Goal: Navigation & Orientation: Find specific page/section

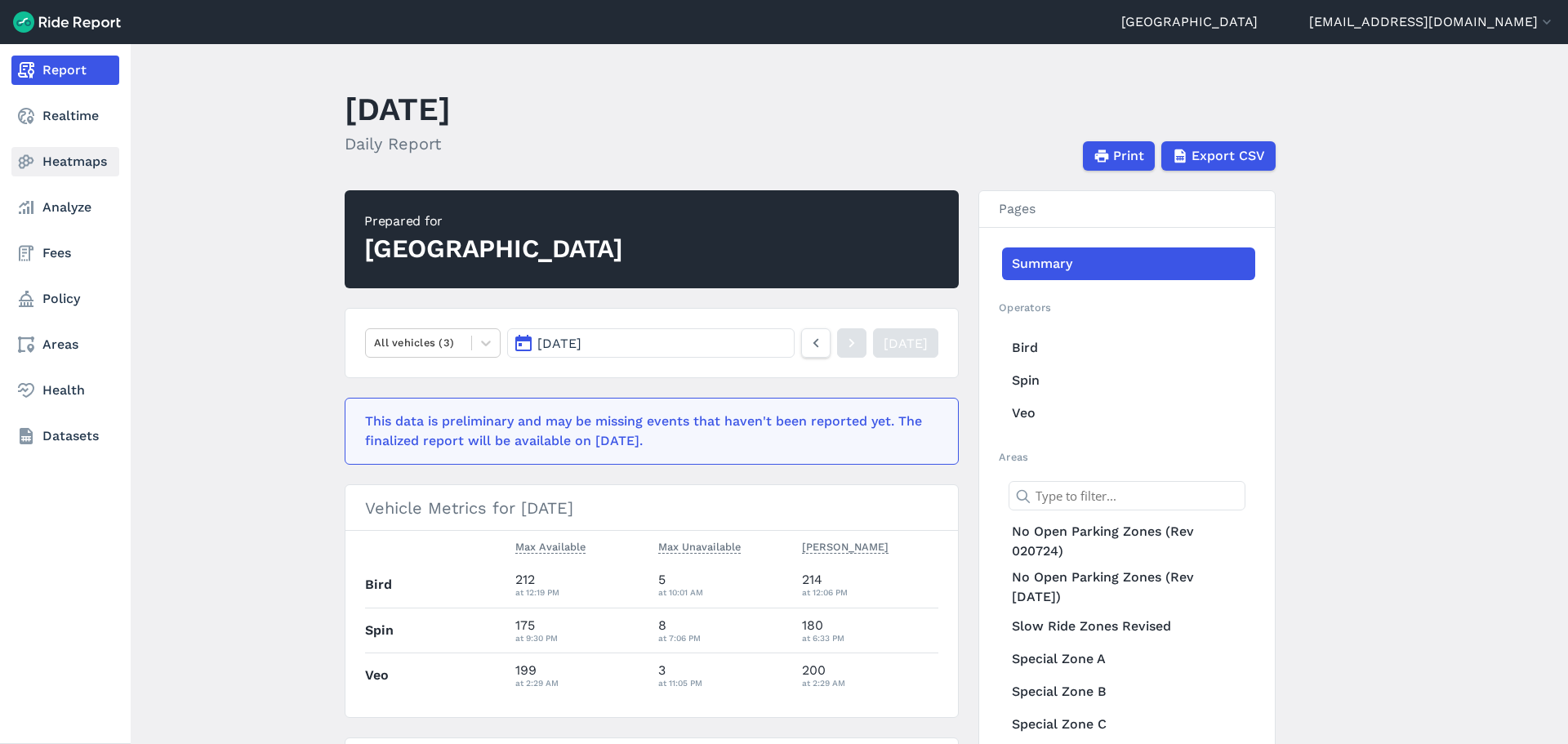
click at [51, 159] on link "Heatmaps" at bounding box center [65, 162] width 108 height 30
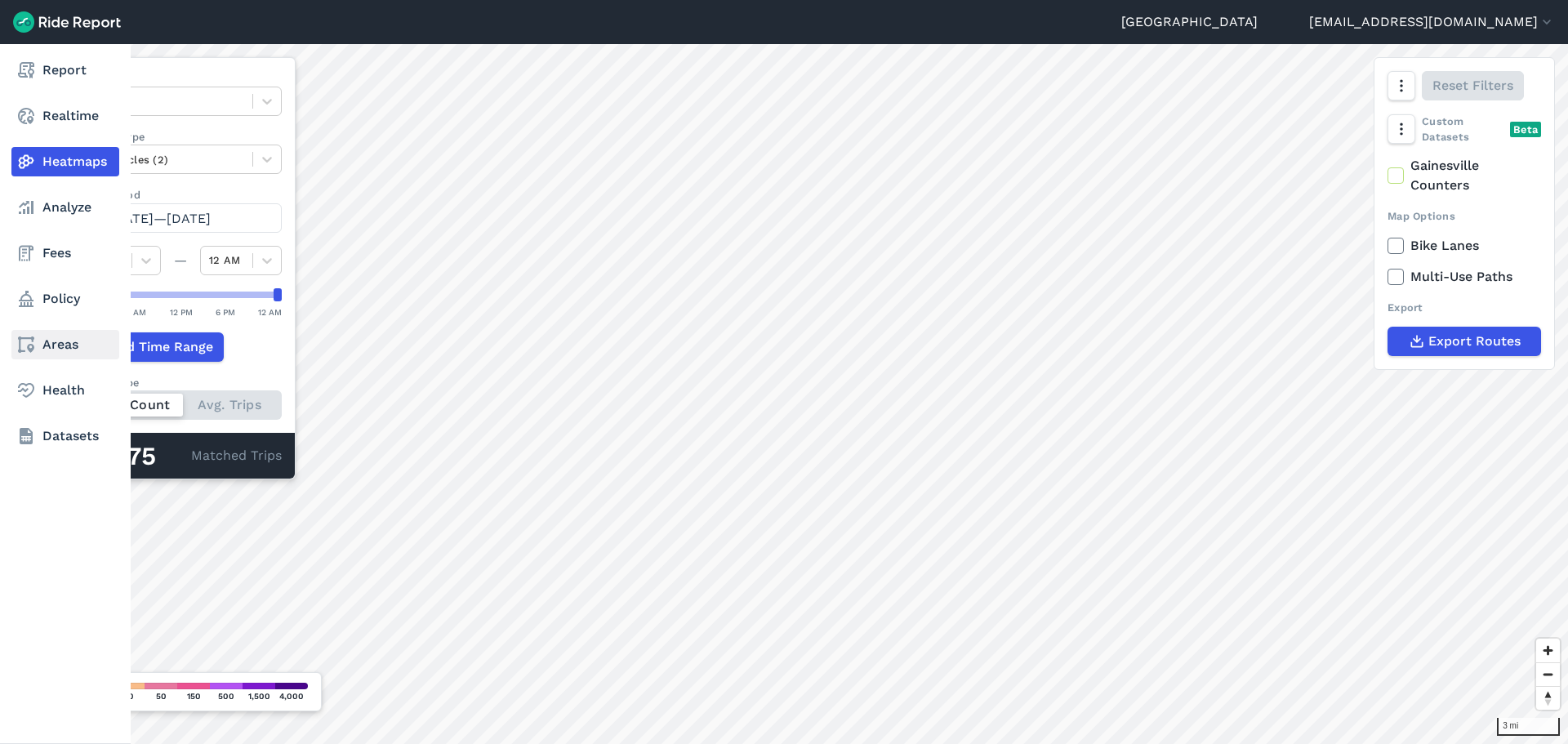
click at [33, 347] on use at bounding box center [26, 344] width 17 height 17
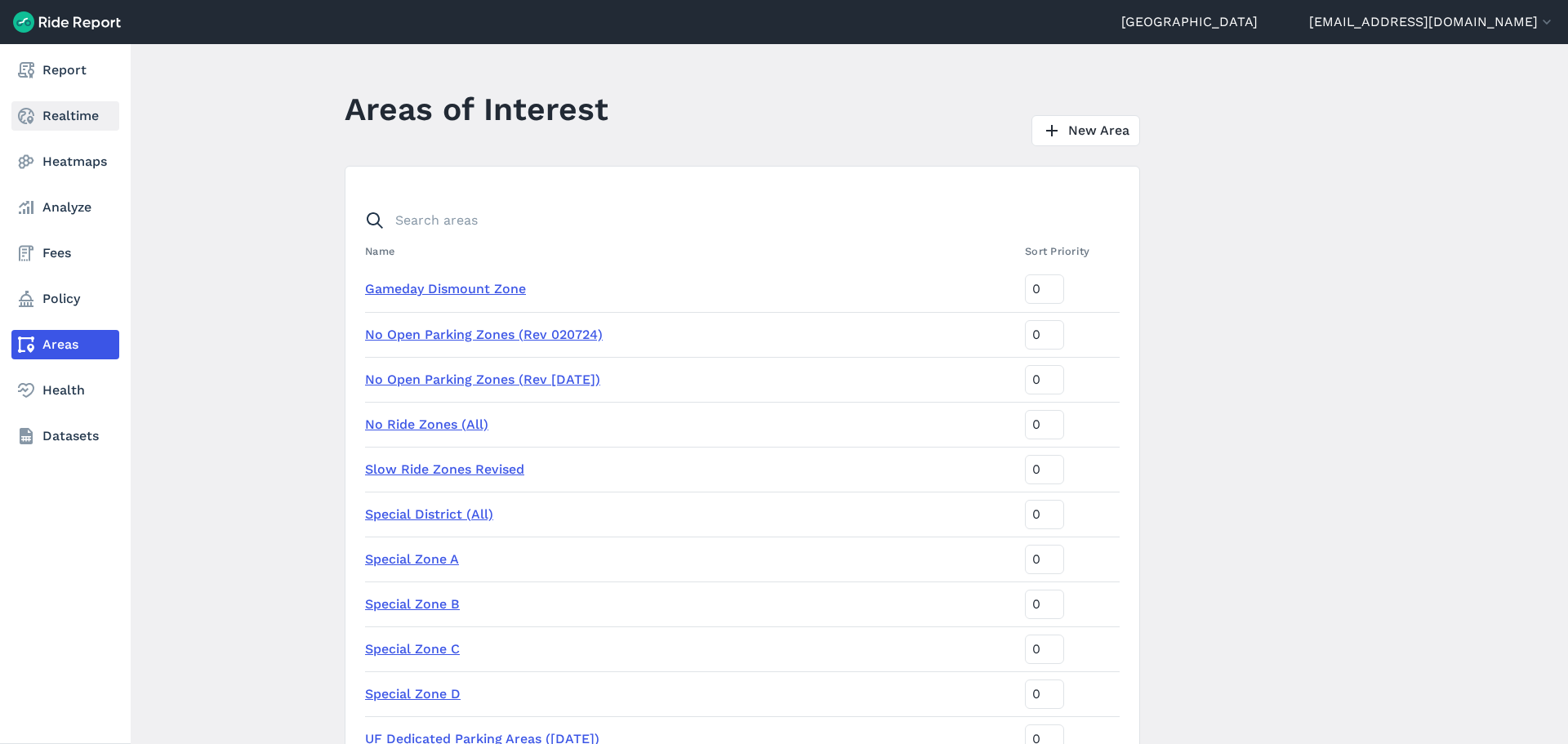
click at [61, 118] on link "Realtime" at bounding box center [65, 116] width 108 height 30
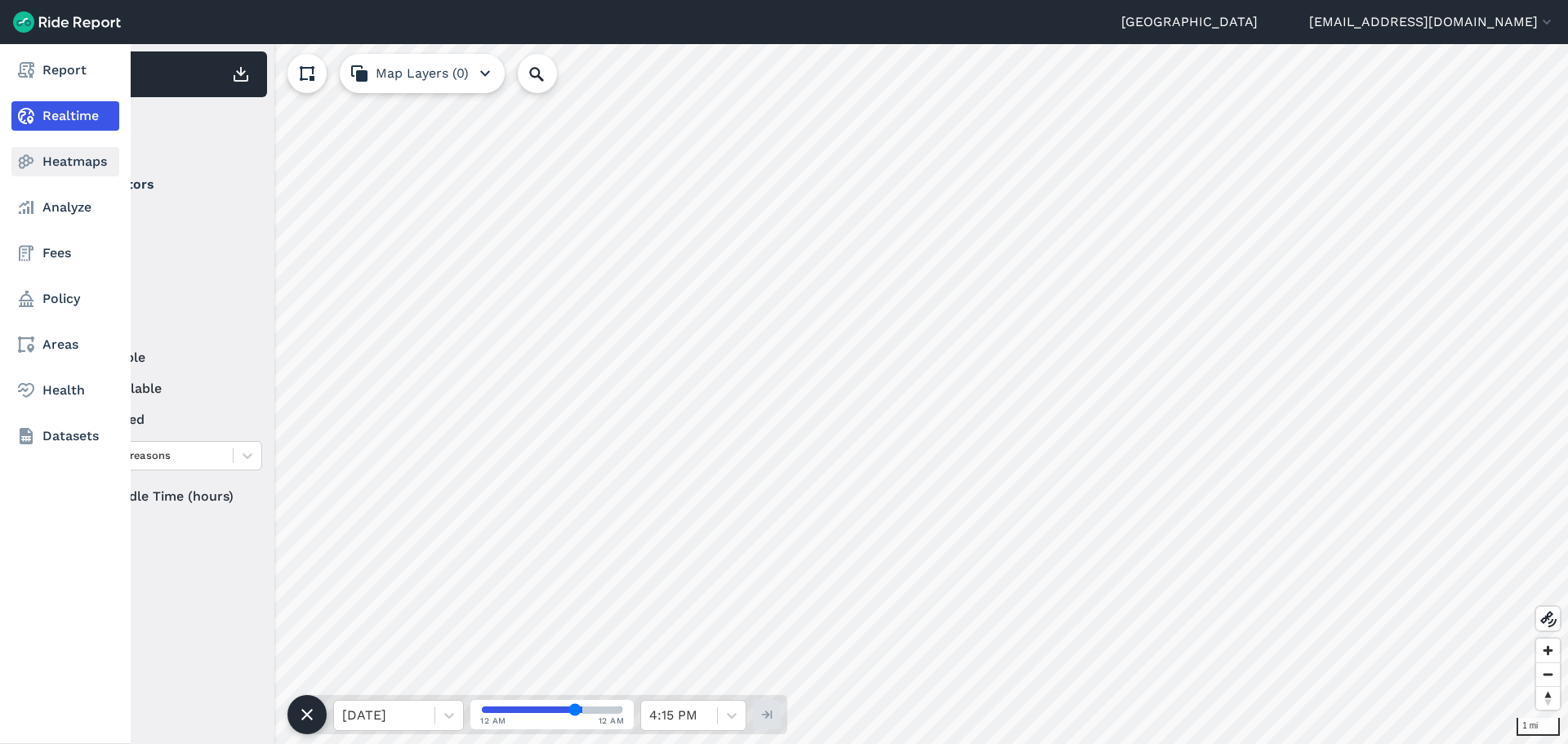
click at [53, 154] on link "Heatmaps" at bounding box center [65, 162] width 108 height 30
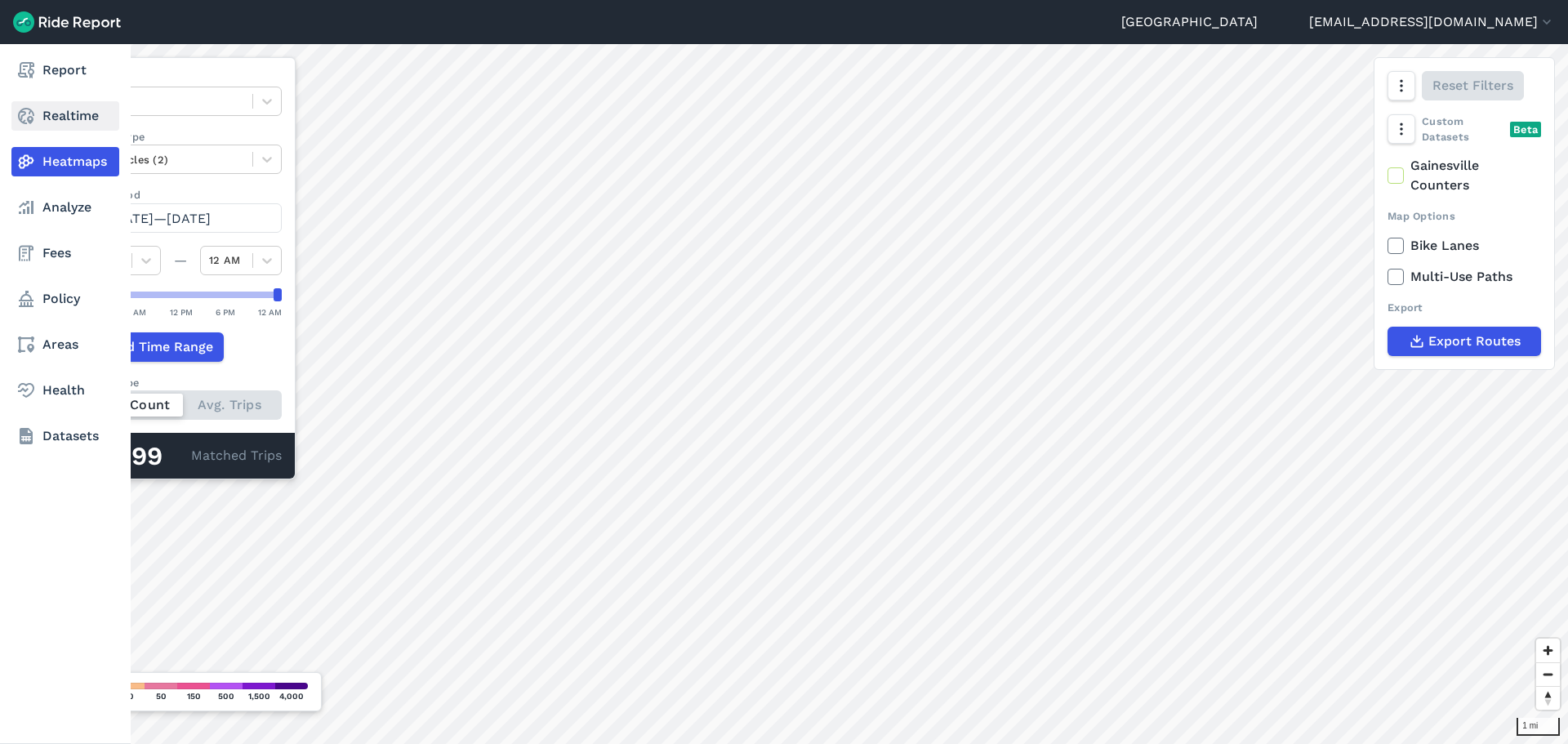
click at [64, 118] on link "Realtime" at bounding box center [65, 116] width 108 height 30
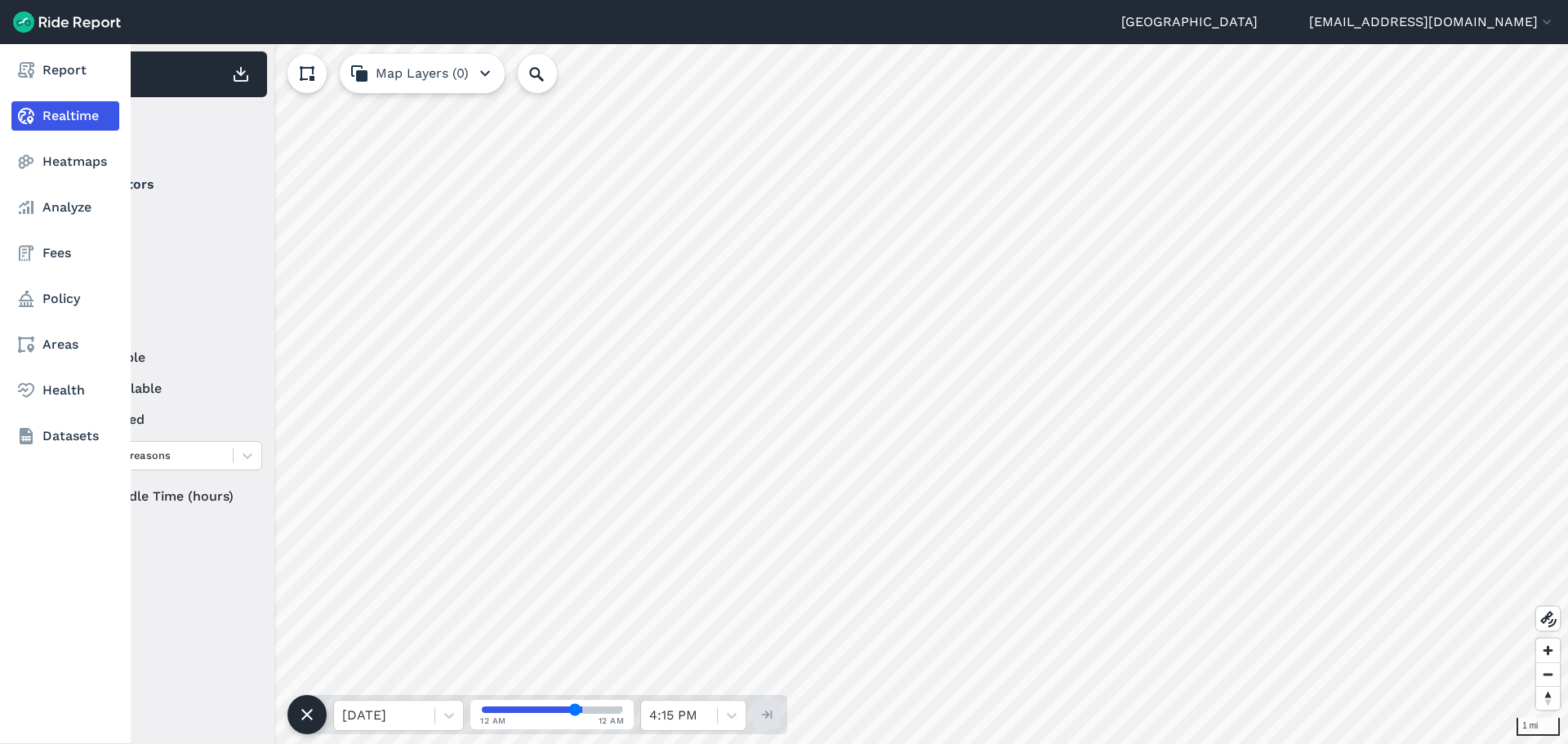
click at [71, 223] on nav "Report Realtime Heatmaps Analyze Fees Policy Areas Health Datasets" at bounding box center [65, 254] width 131 height 418
click at [61, 304] on link "Policy" at bounding box center [65, 299] width 108 height 30
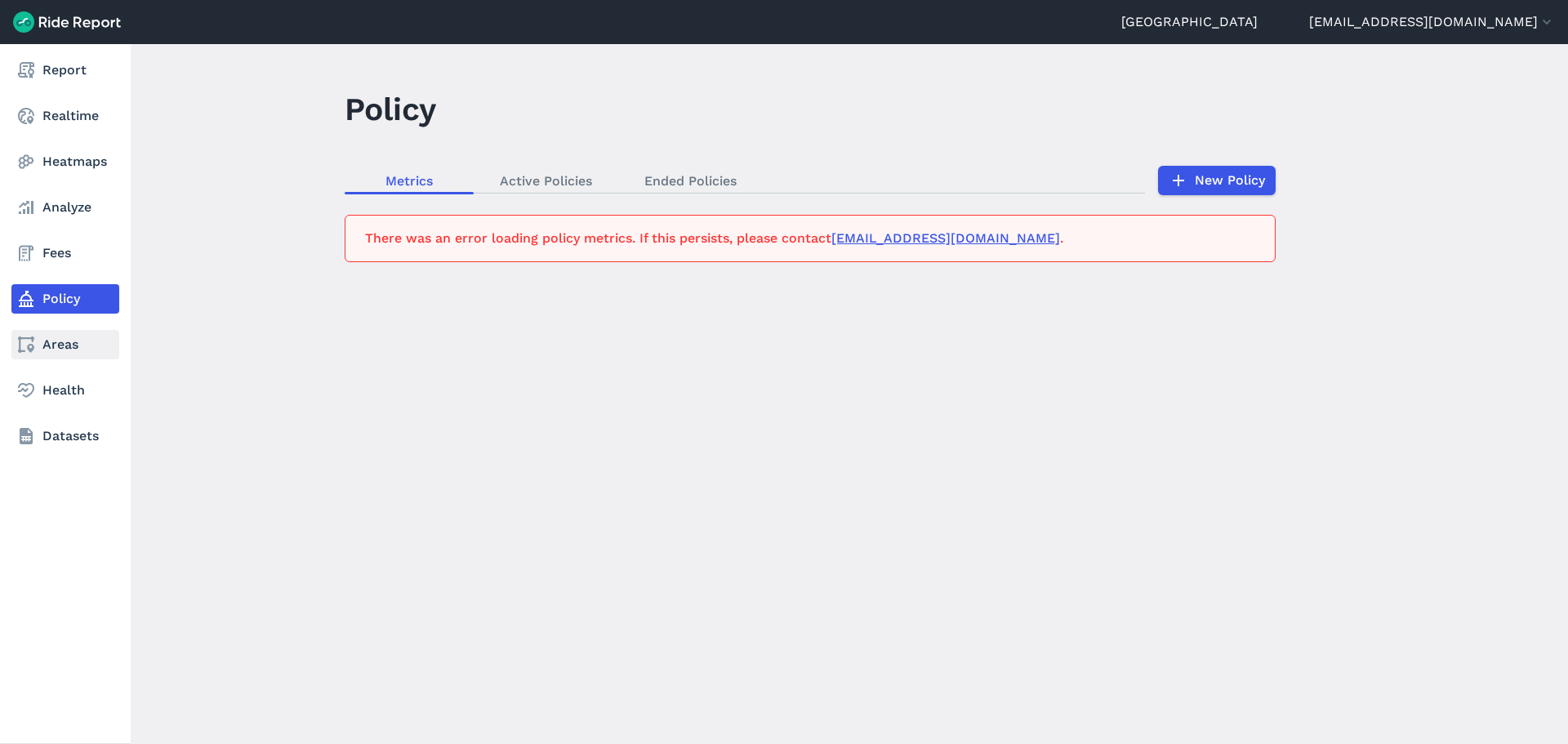
click at [93, 345] on link "Areas" at bounding box center [65, 345] width 108 height 30
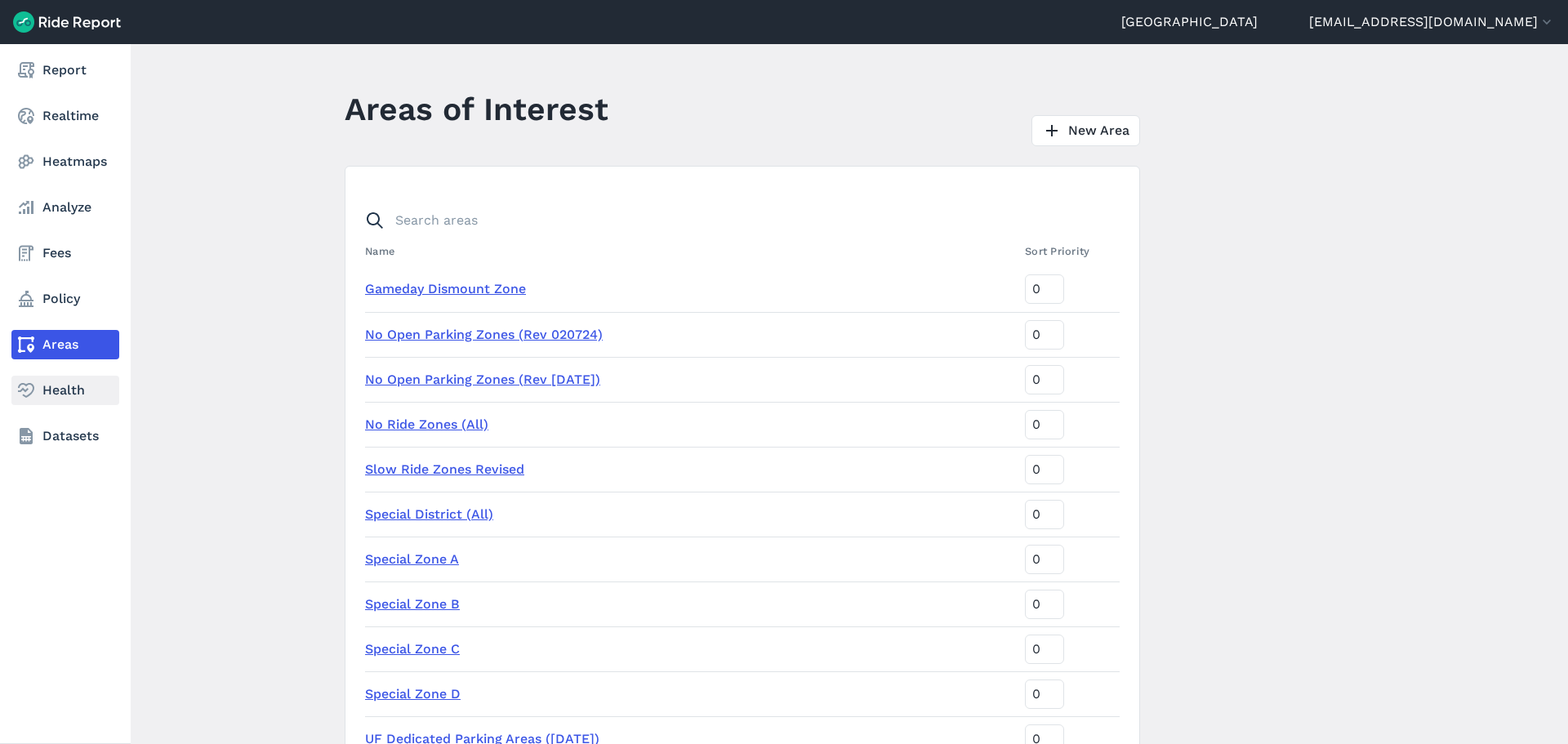
click at [57, 395] on link "Health" at bounding box center [65, 390] width 108 height 30
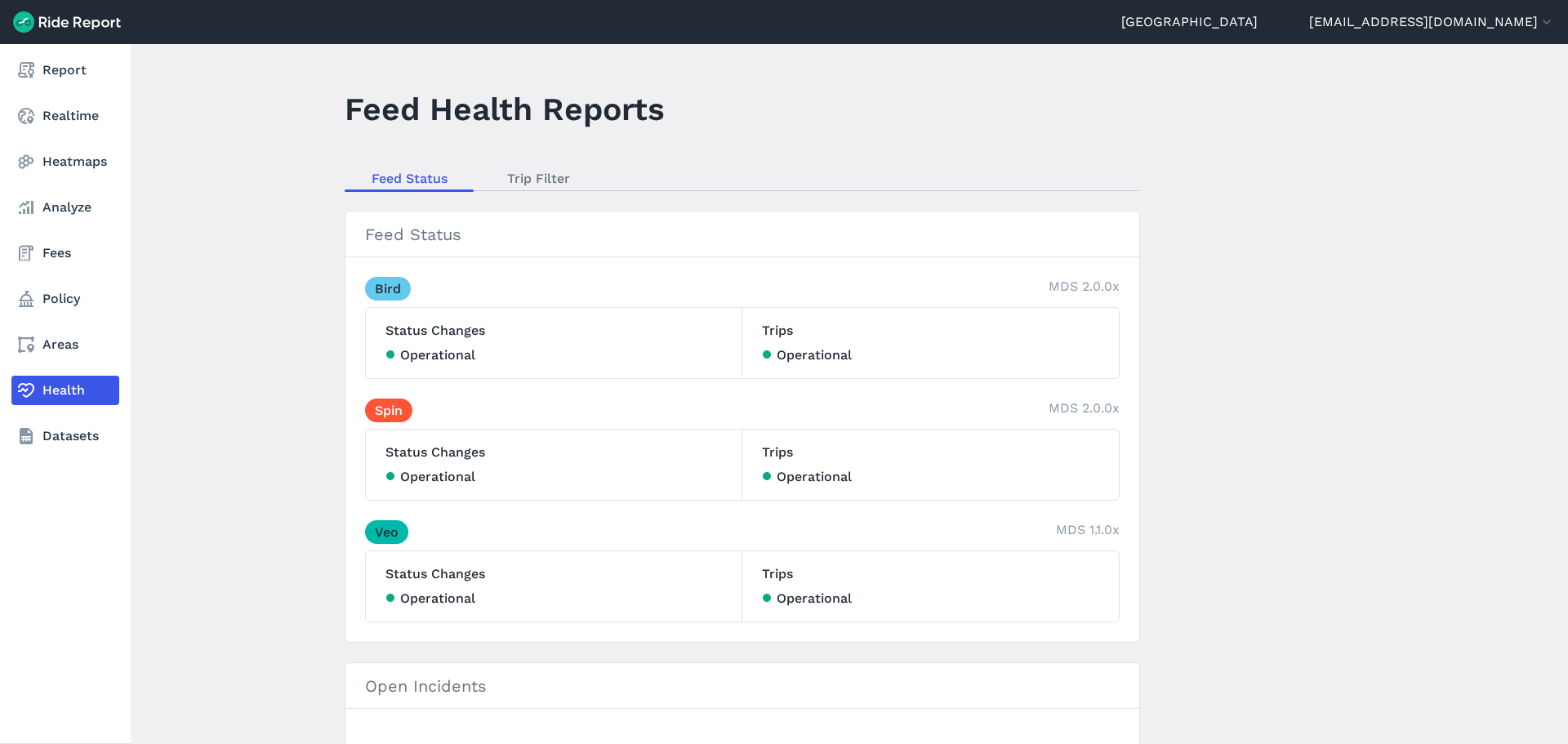
click at [40, 137] on nav "Report Realtime Heatmaps Analyze Fees Policy Areas Health Datasets" at bounding box center [65, 254] width 131 height 418
click at [45, 150] on link "Heatmaps" at bounding box center [65, 162] width 108 height 30
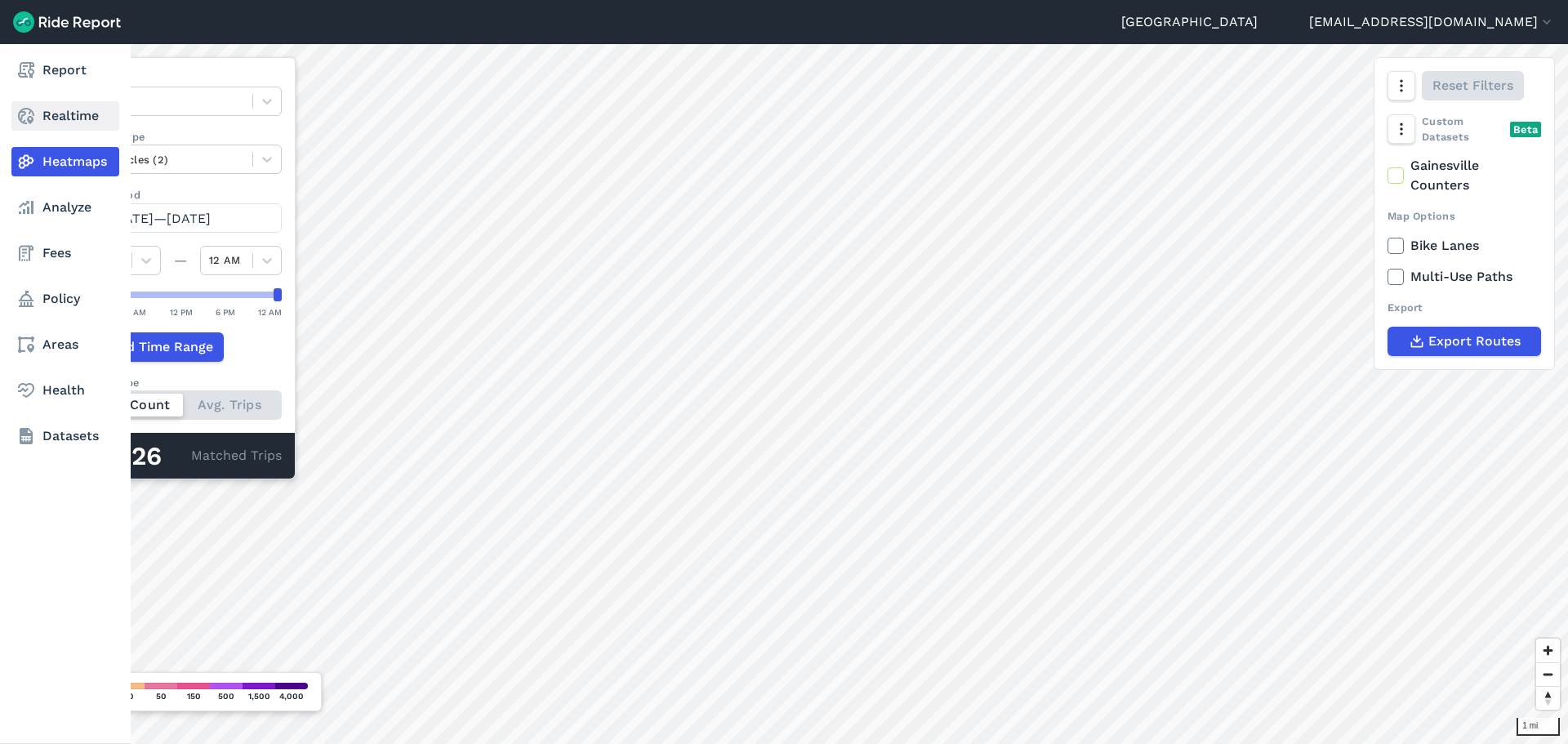
click at [63, 124] on link "Realtime" at bounding box center [65, 116] width 108 height 30
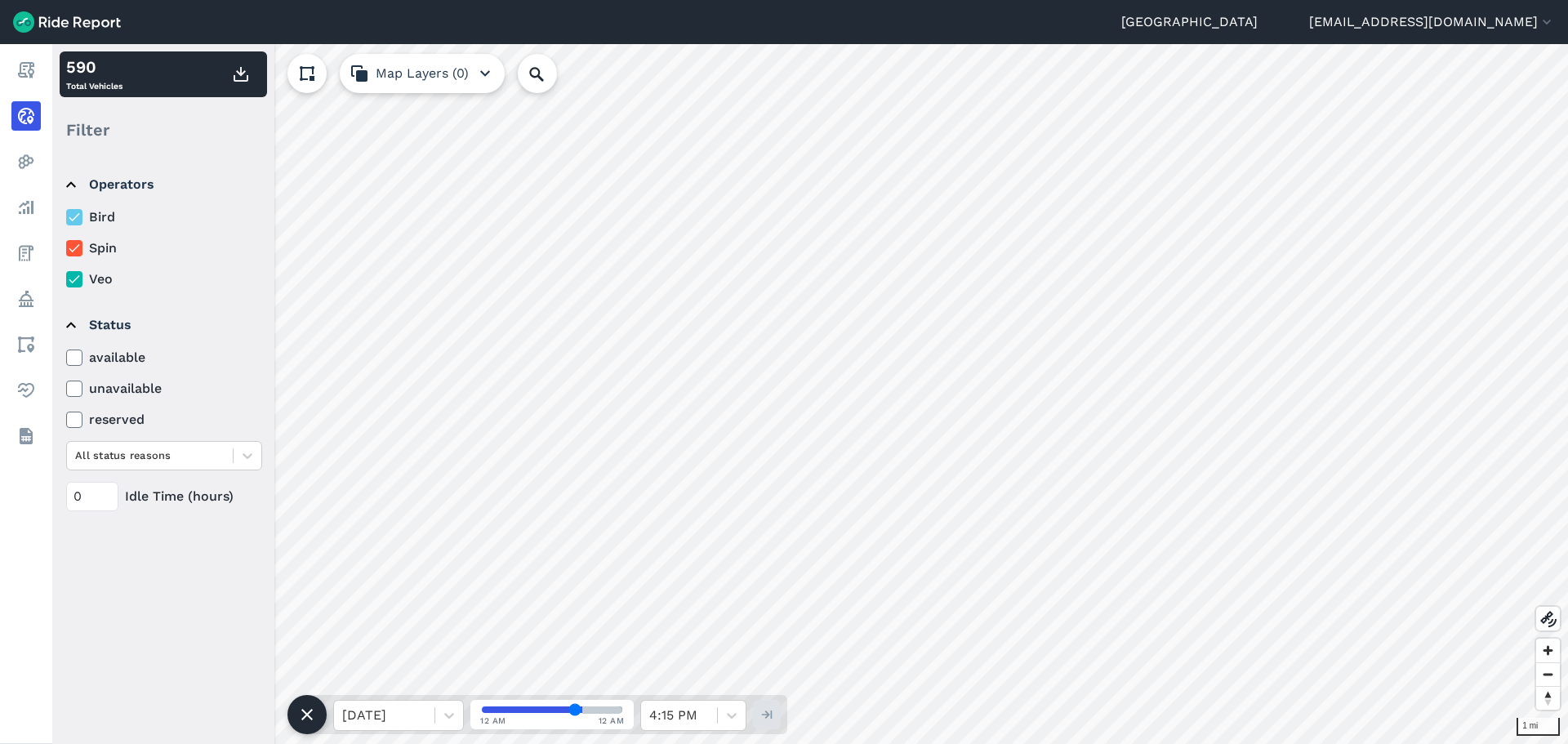
click at [398, 72] on button "Map Layers (0)" at bounding box center [422, 73] width 165 height 39
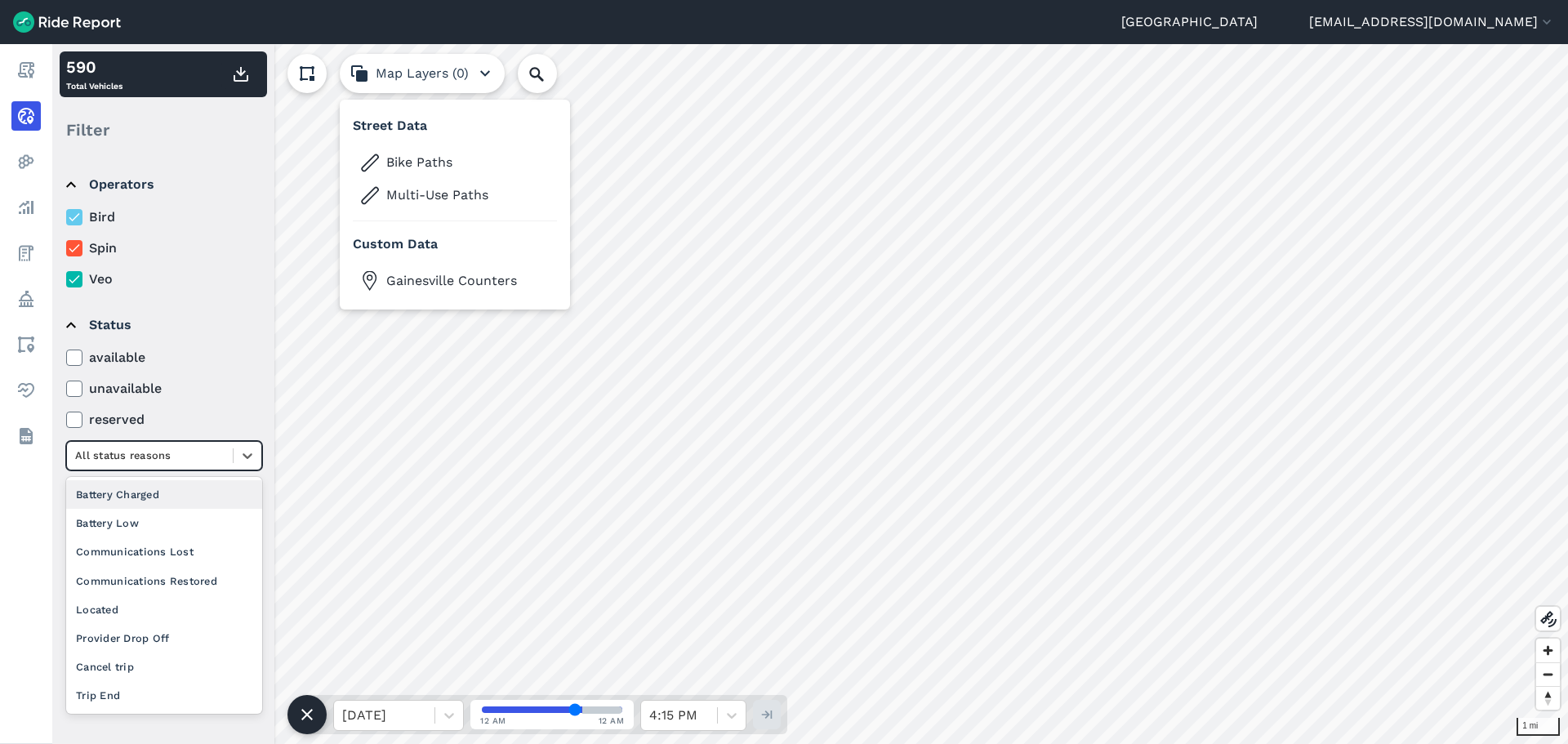
click at [161, 458] on div at bounding box center [150, 456] width 150 height 19
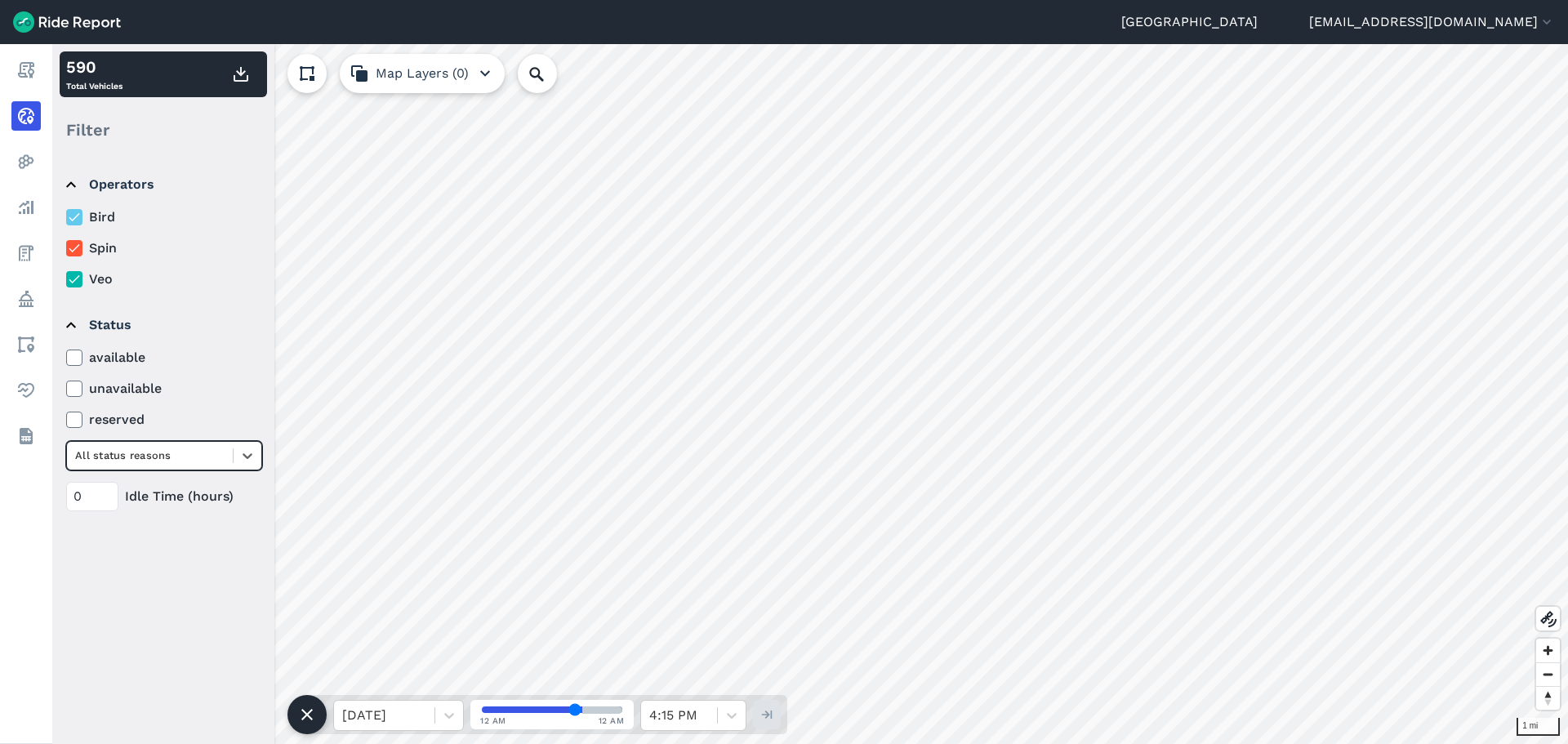
click at [168, 453] on div at bounding box center [150, 456] width 150 height 19
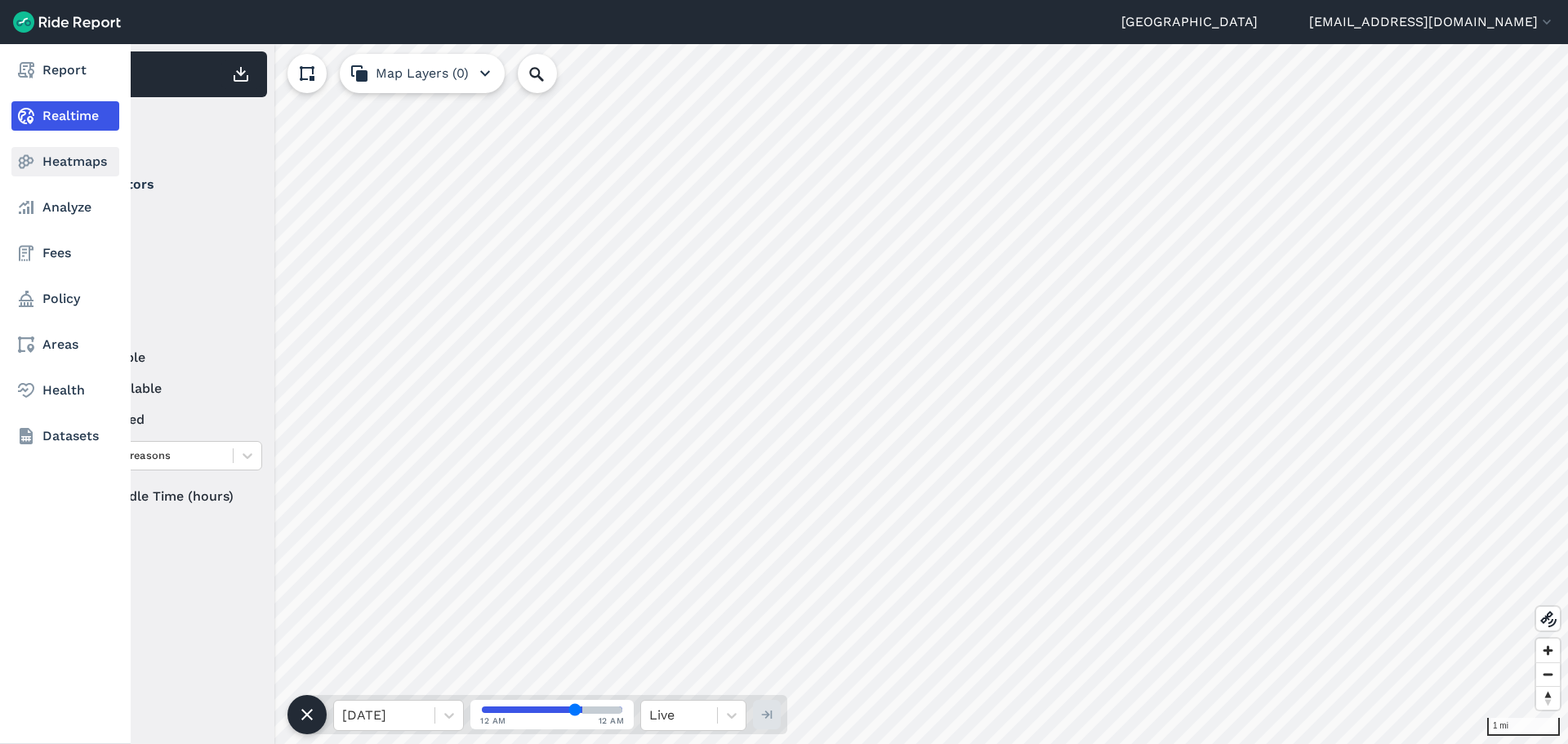
click at [33, 148] on link "Heatmaps" at bounding box center [65, 162] width 108 height 30
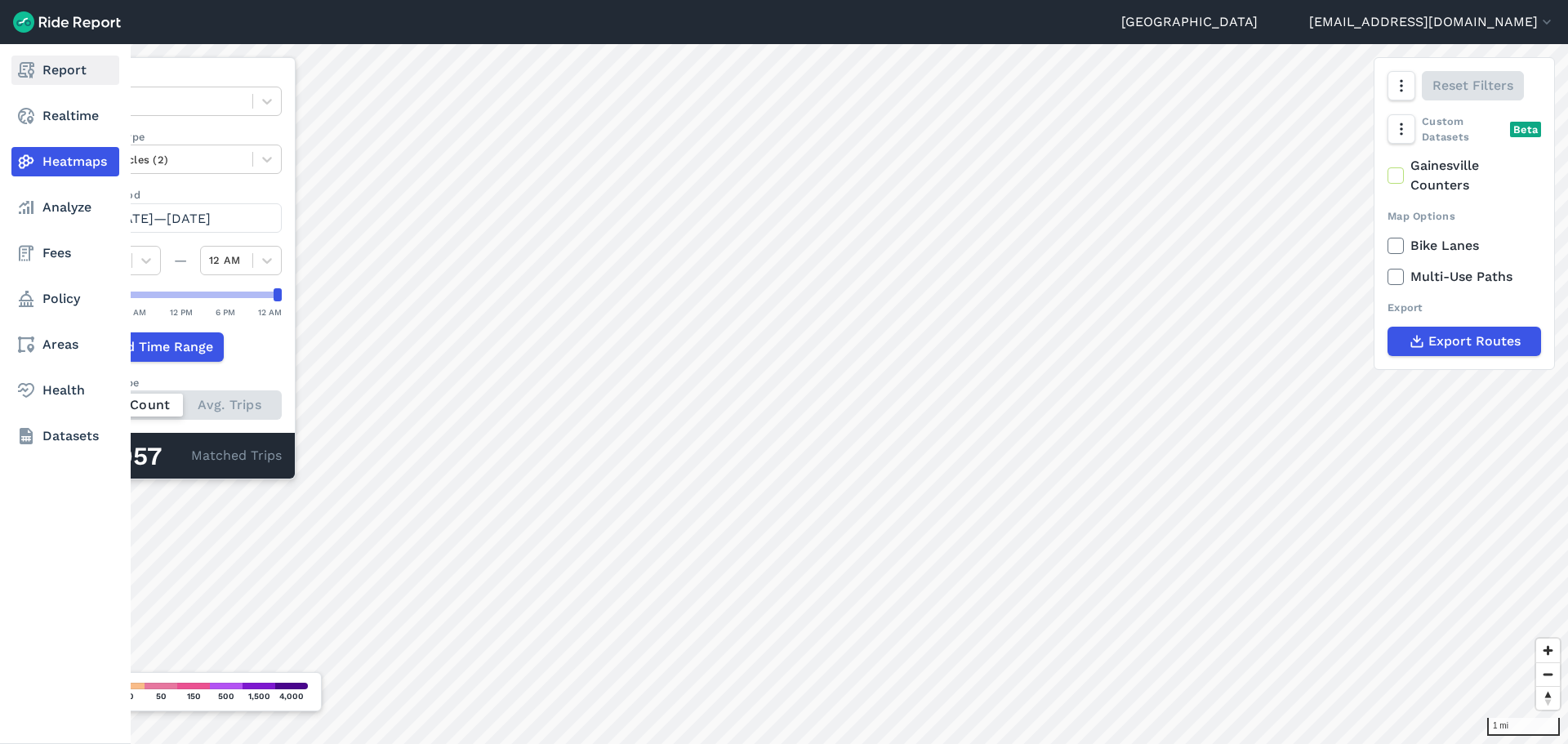
click at [45, 78] on link "Report" at bounding box center [65, 71] width 108 height 30
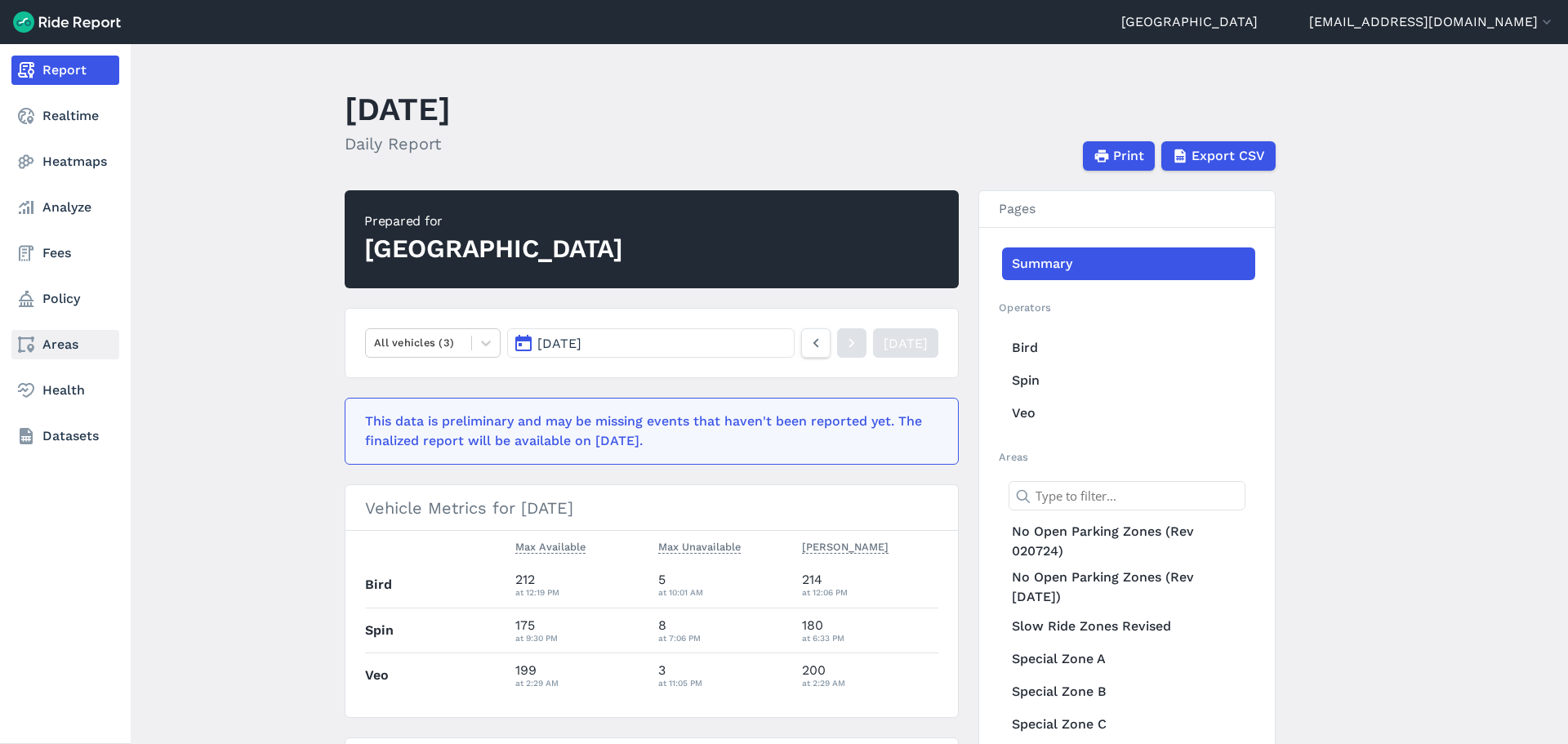
click at [50, 348] on link "Areas" at bounding box center [65, 345] width 108 height 30
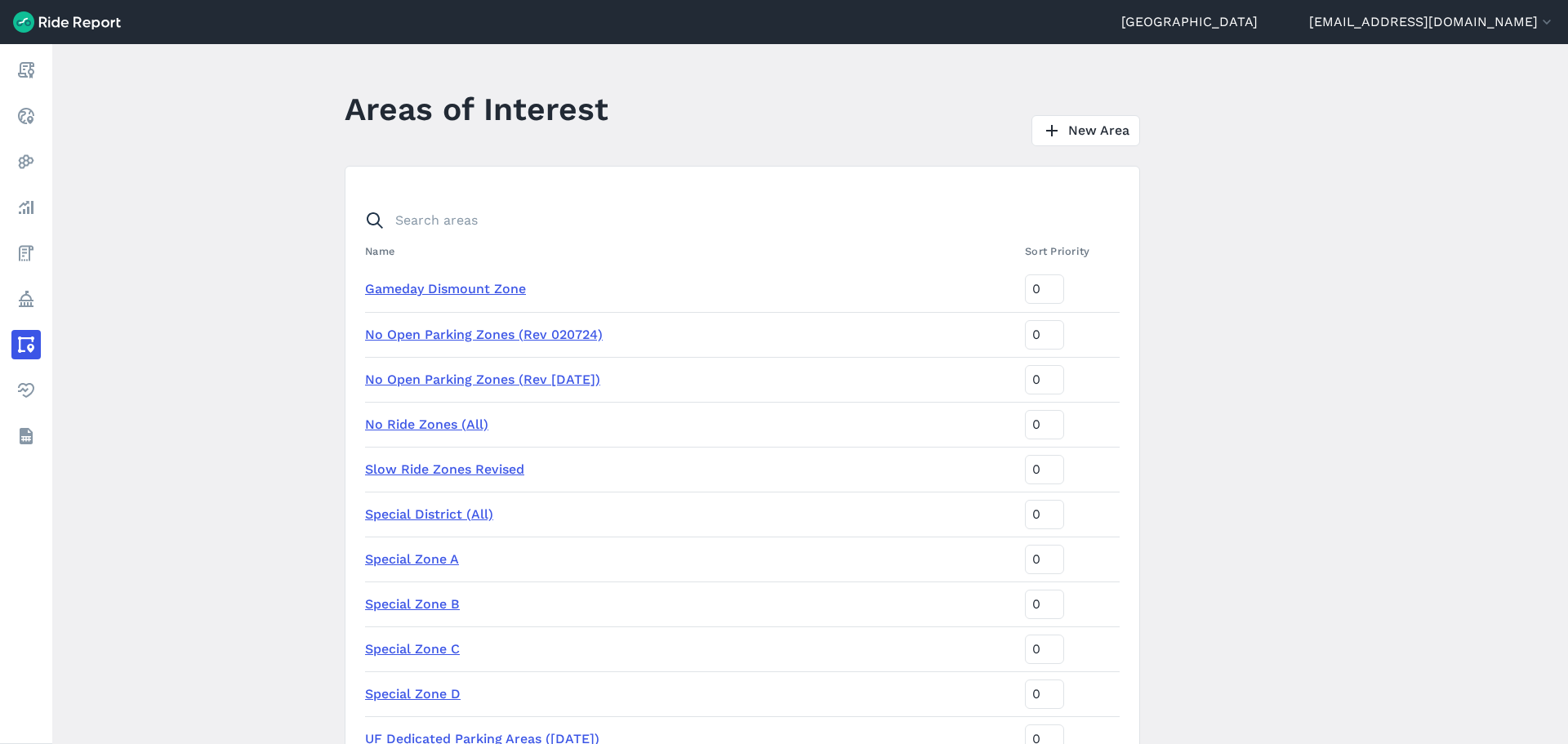
click at [443, 332] on link "No Open Parking Zones (Rev 020724)" at bounding box center [483, 335] width 238 height 16
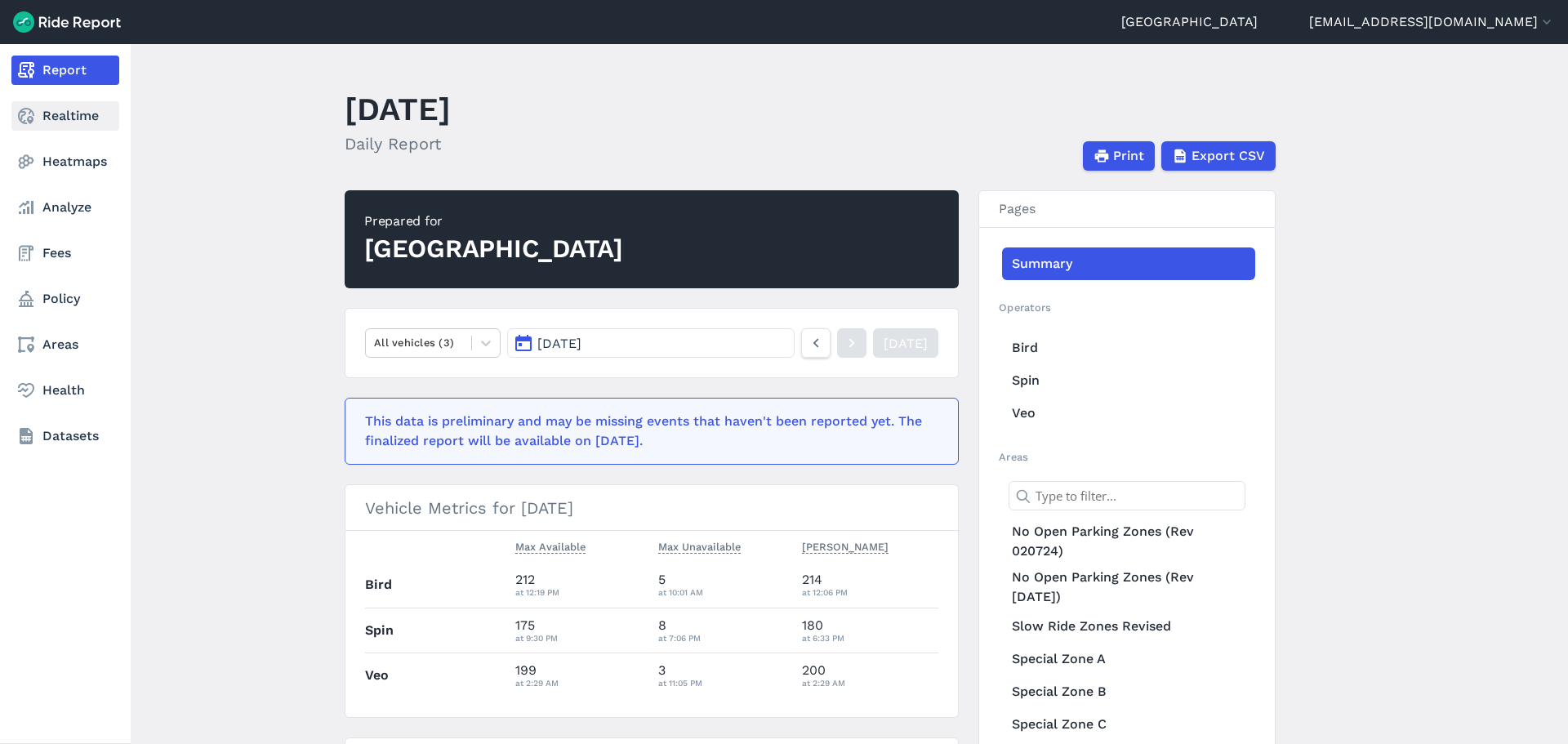
click at [24, 108] on icon at bounding box center [26, 116] width 19 height 19
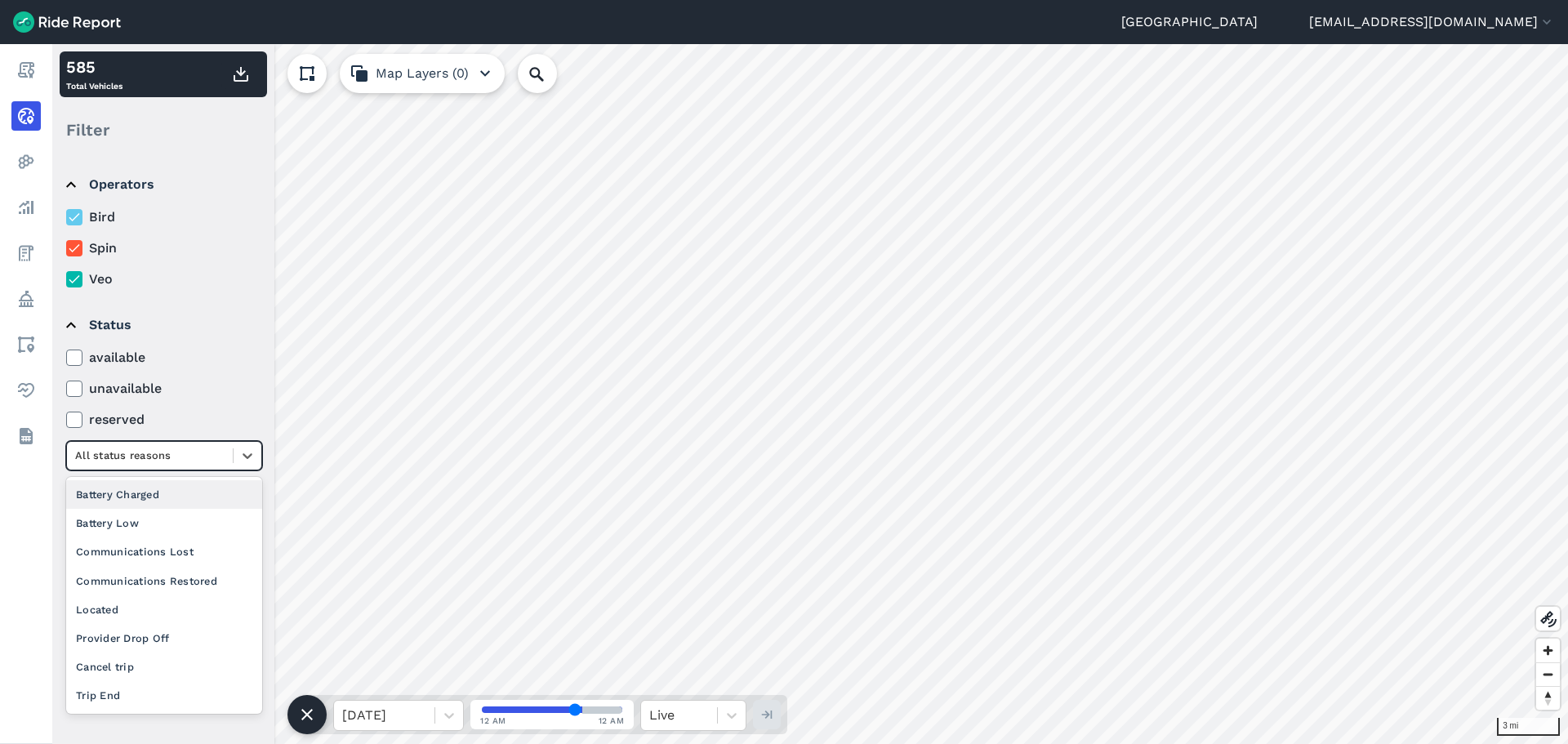
click at [185, 465] on div "All status reasons" at bounding box center [150, 455] width 166 height 25
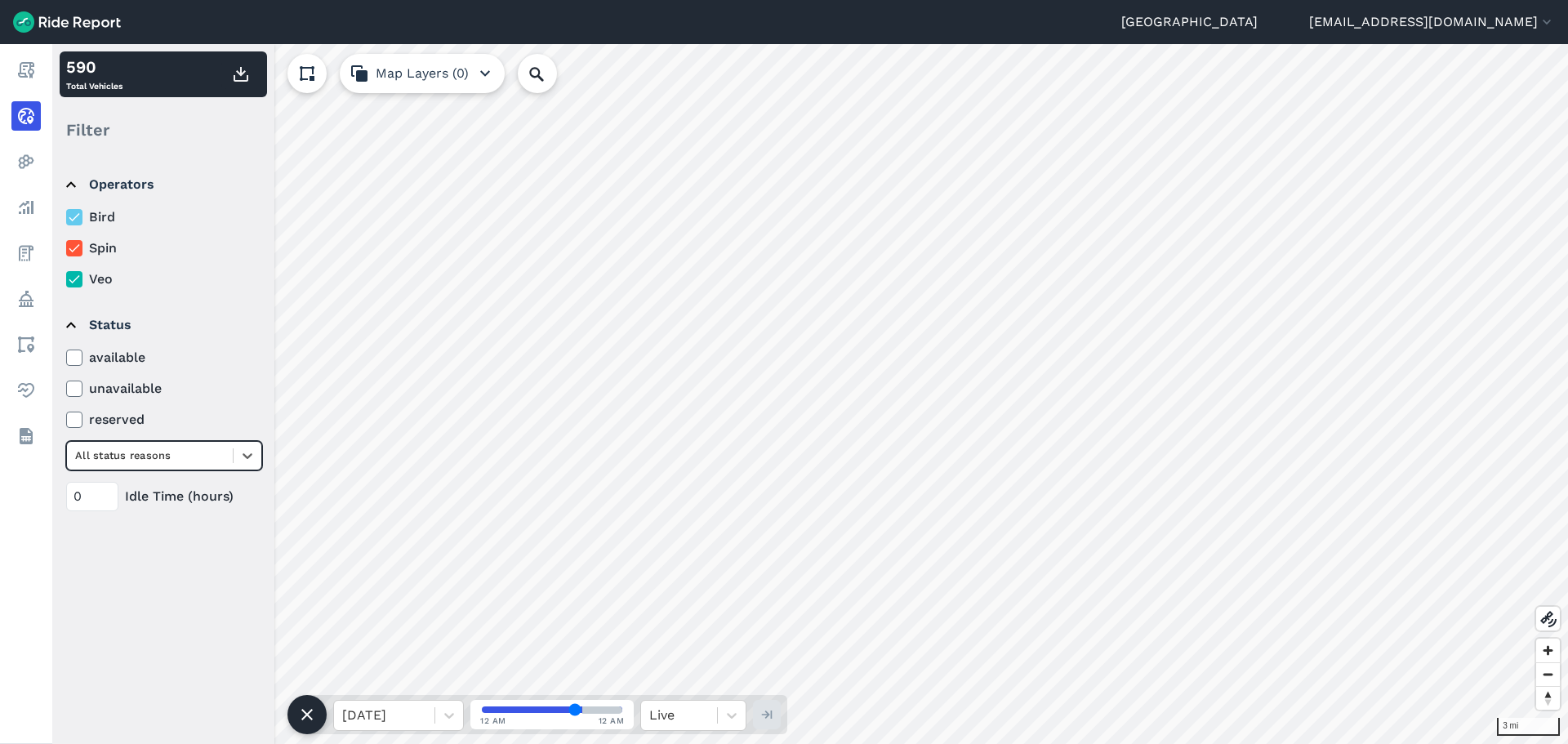
click at [185, 465] on div "All status reasons" at bounding box center [150, 455] width 166 height 25
click at [309, 721] on icon at bounding box center [307, 714] width 19 height 19
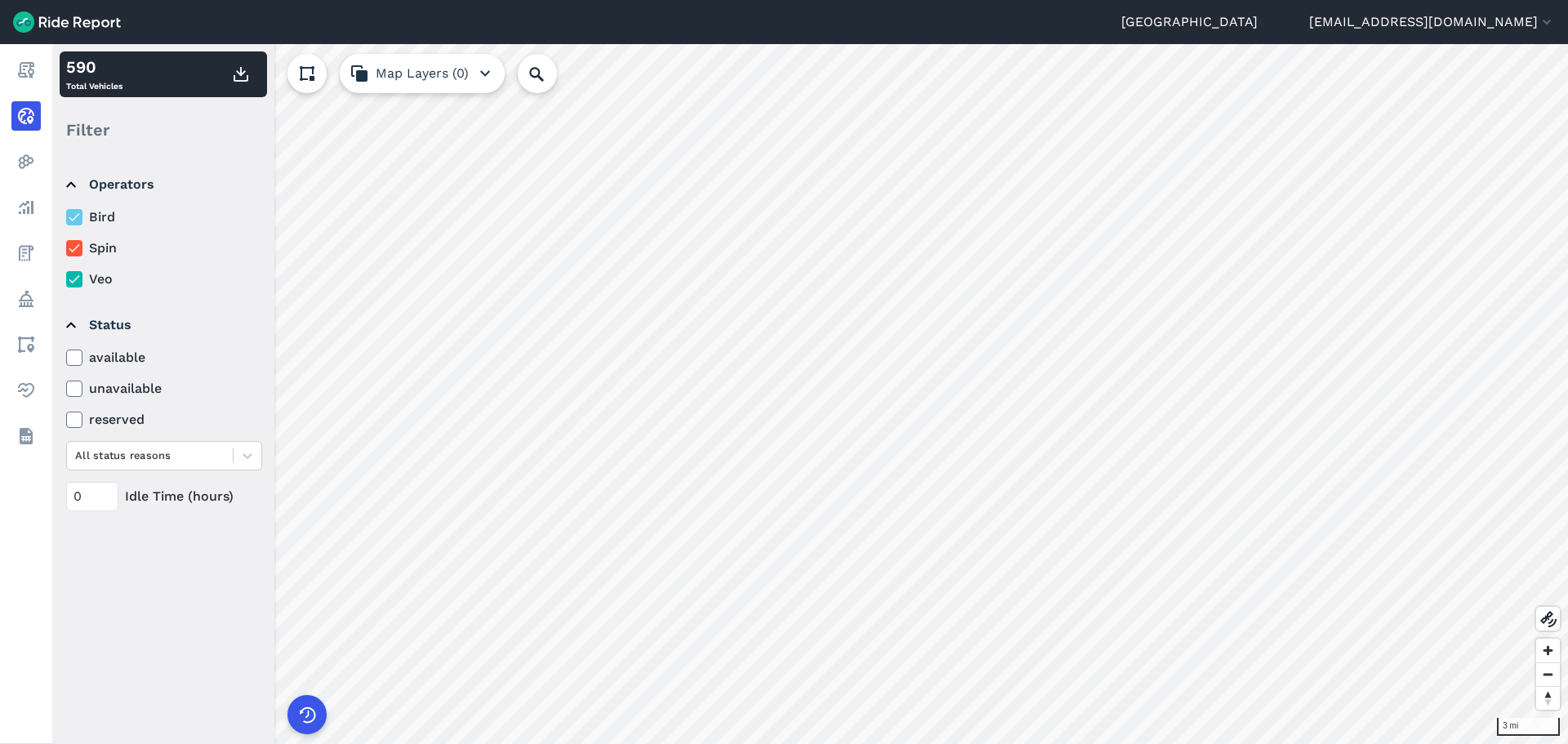
click at [312, 85] on button at bounding box center [307, 73] width 39 height 39
click at [458, 78] on button "Map Layers (0)" at bounding box center [422, 73] width 165 height 39
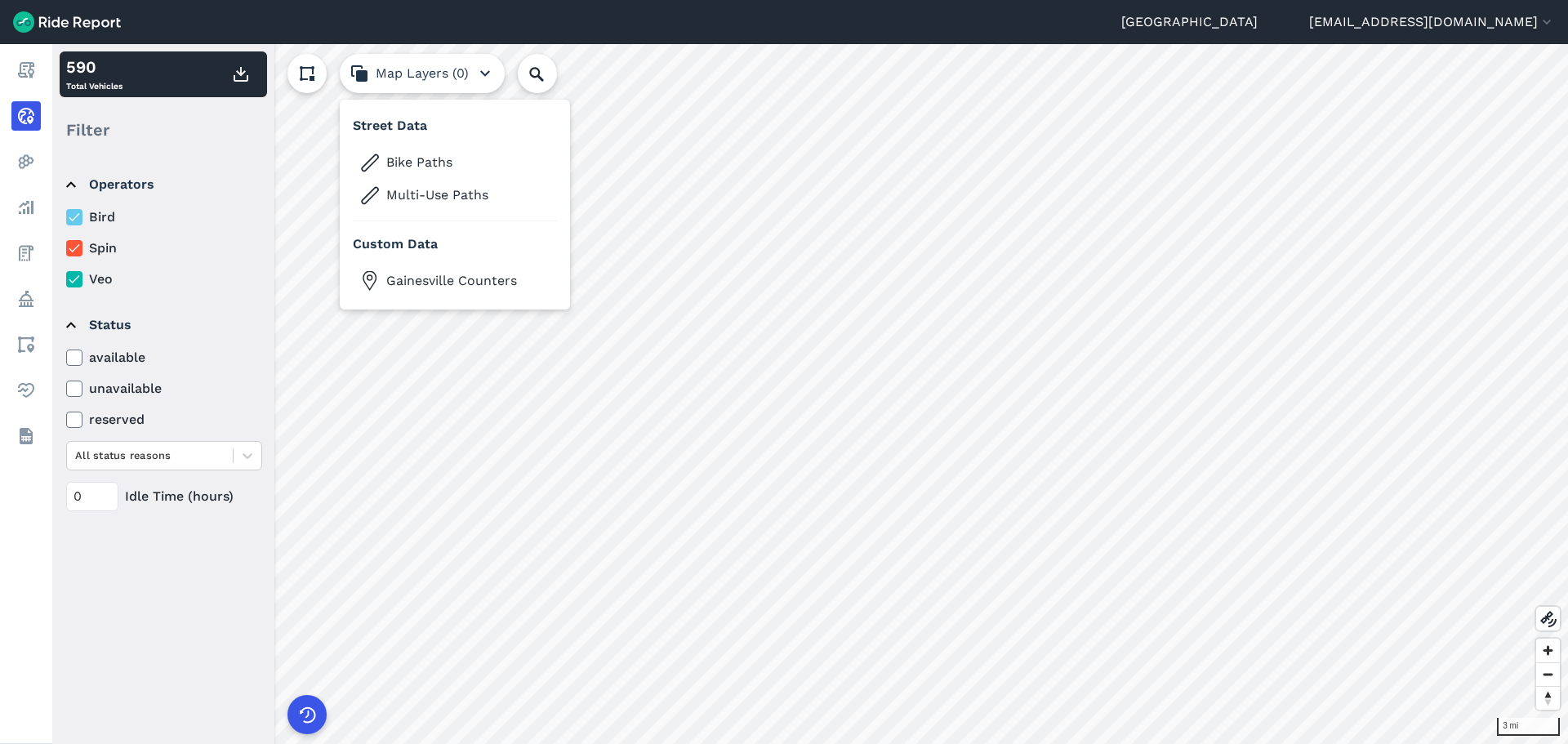
click at [458, 78] on button "Map Layers (0)" at bounding box center [422, 73] width 165 height 39
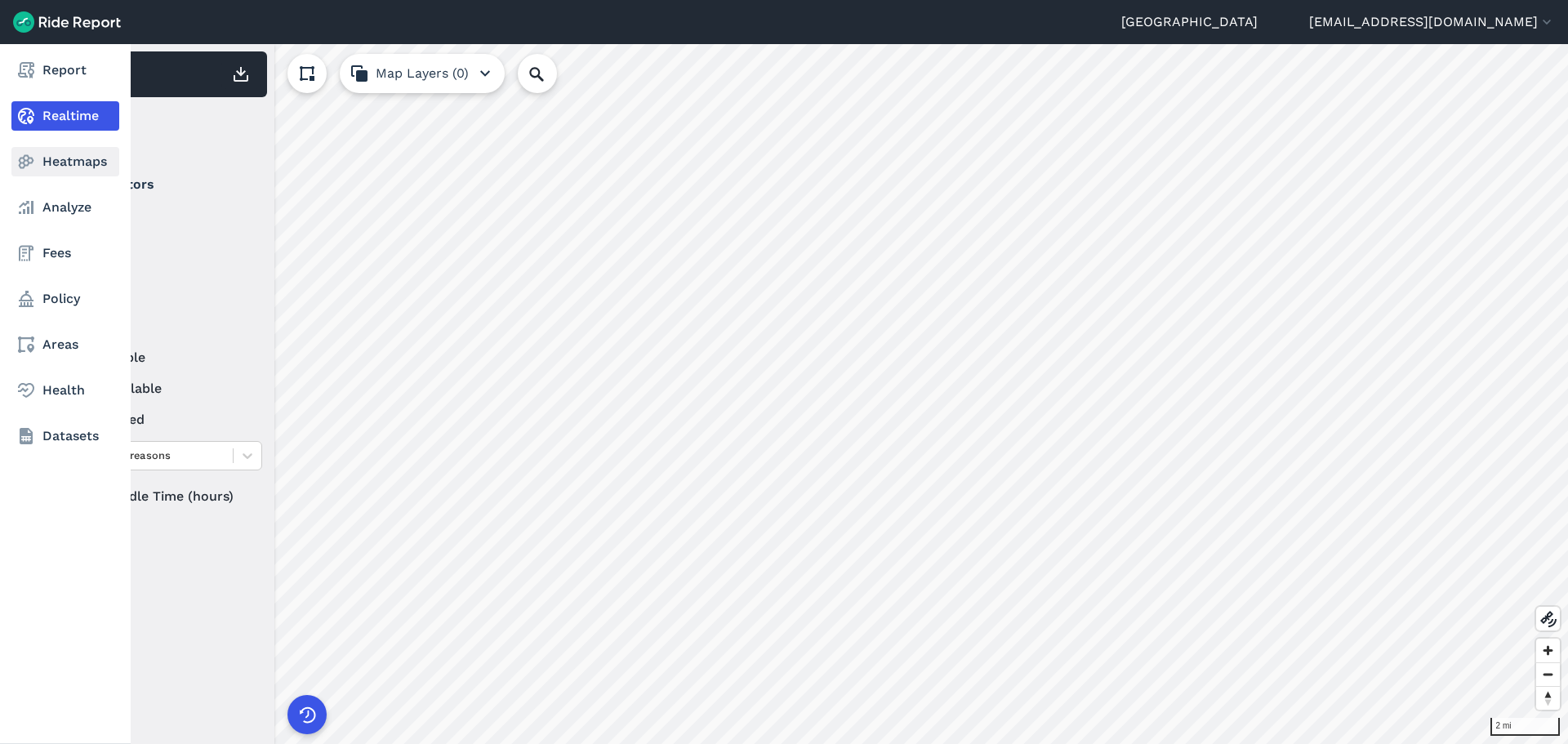
click at [41, 168] on link "Heatmaps" at bounding box center [65, 162] width 108 height 30
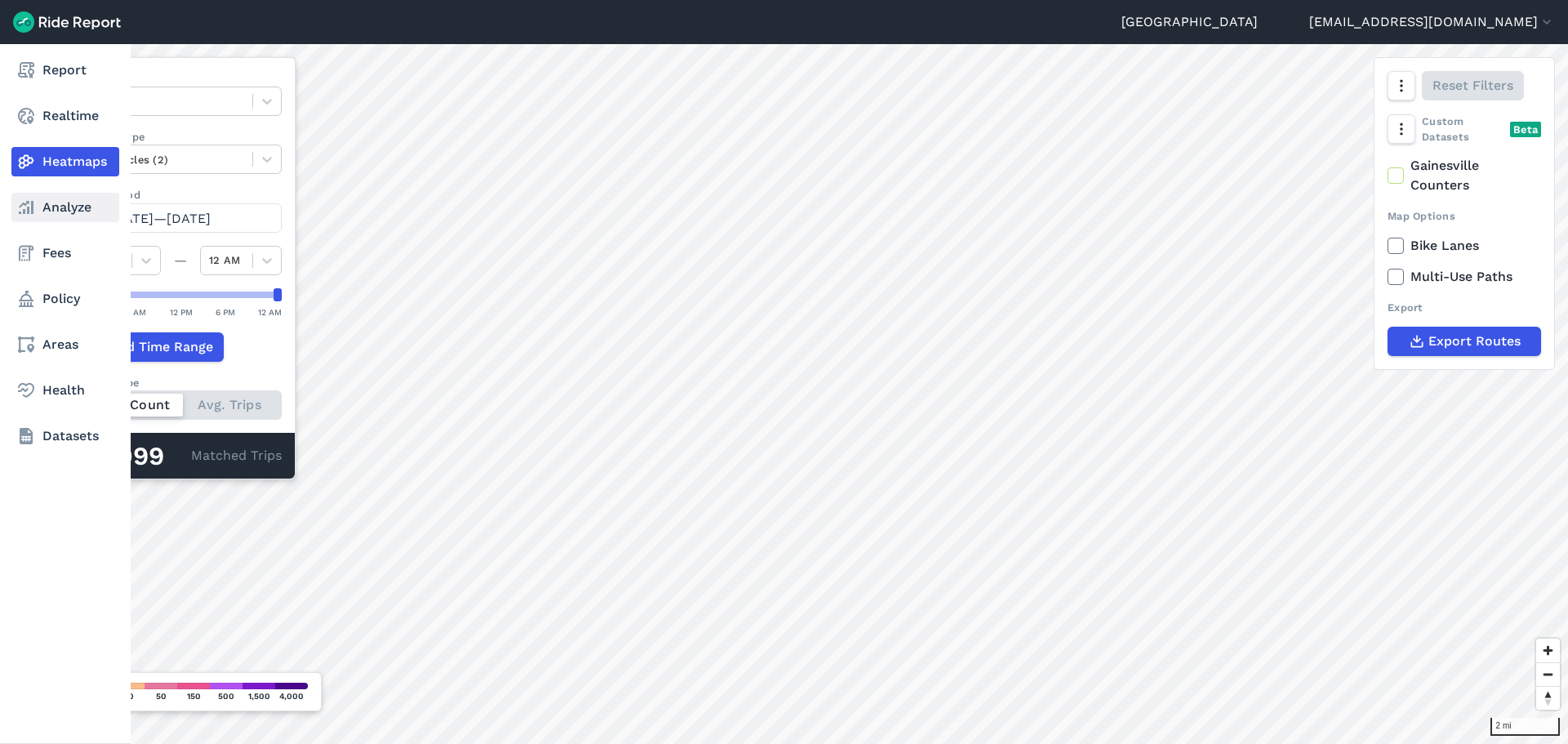
click at [78, 200] on link "Analyze" at bounding box center [65, 207] width 108 height 30
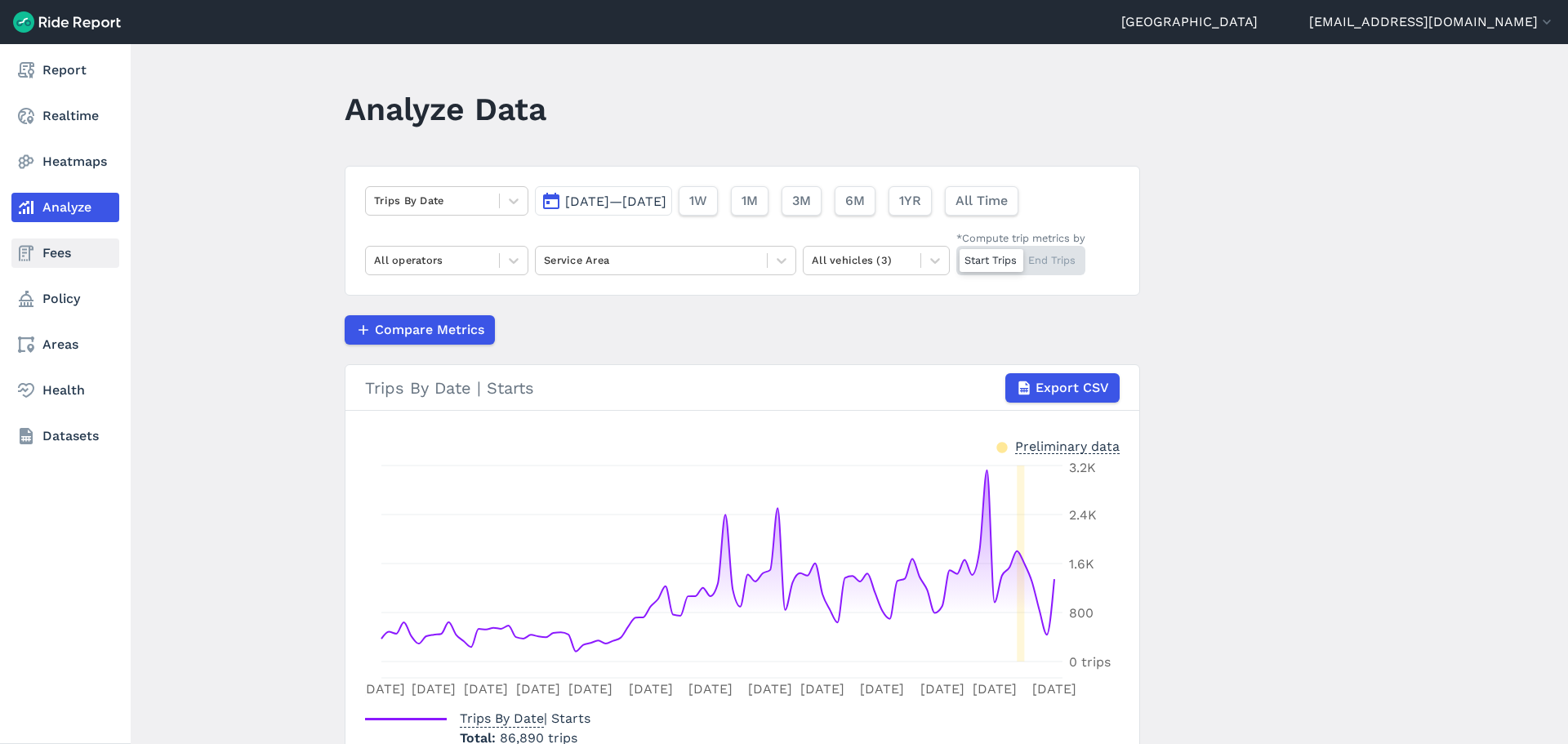
click at [45, 254] on link "Fees" at bounding box center [65, 254] width 108 height 30
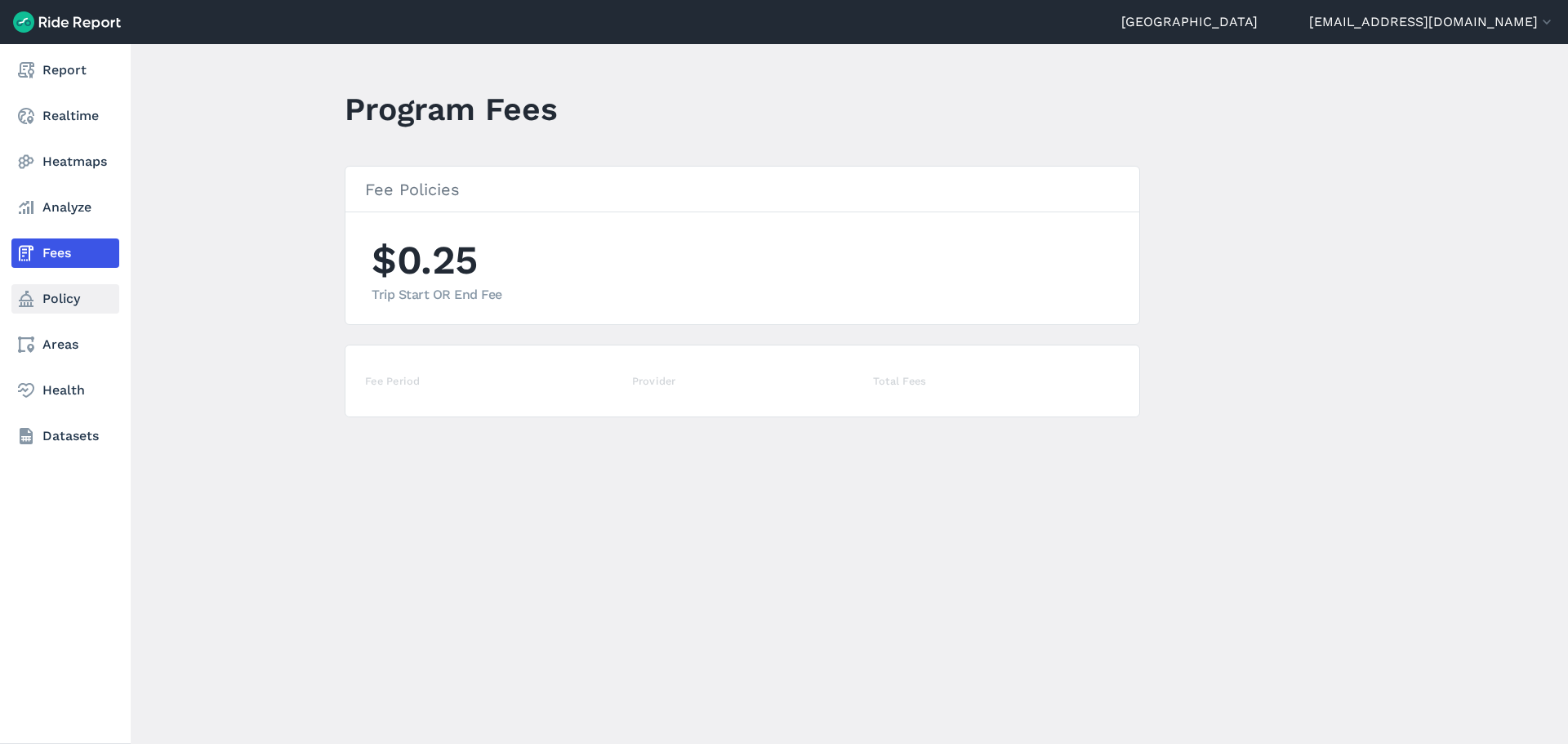
click at [31, 303] on use at bounding box center [26, 299] width 15 height 17
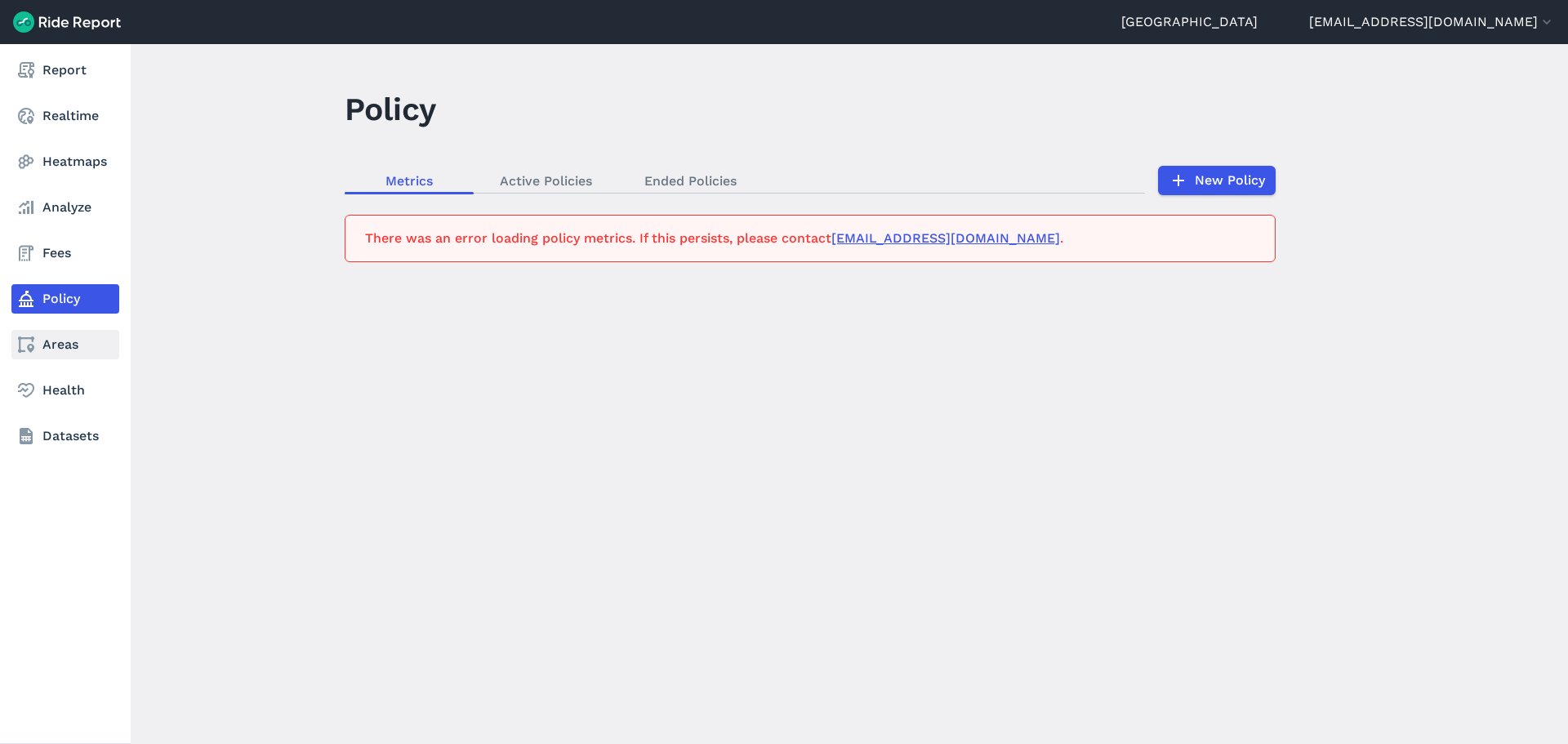
click at [53, 344] on link "Areas" at bounding box center [65, 345] width 108 height 30
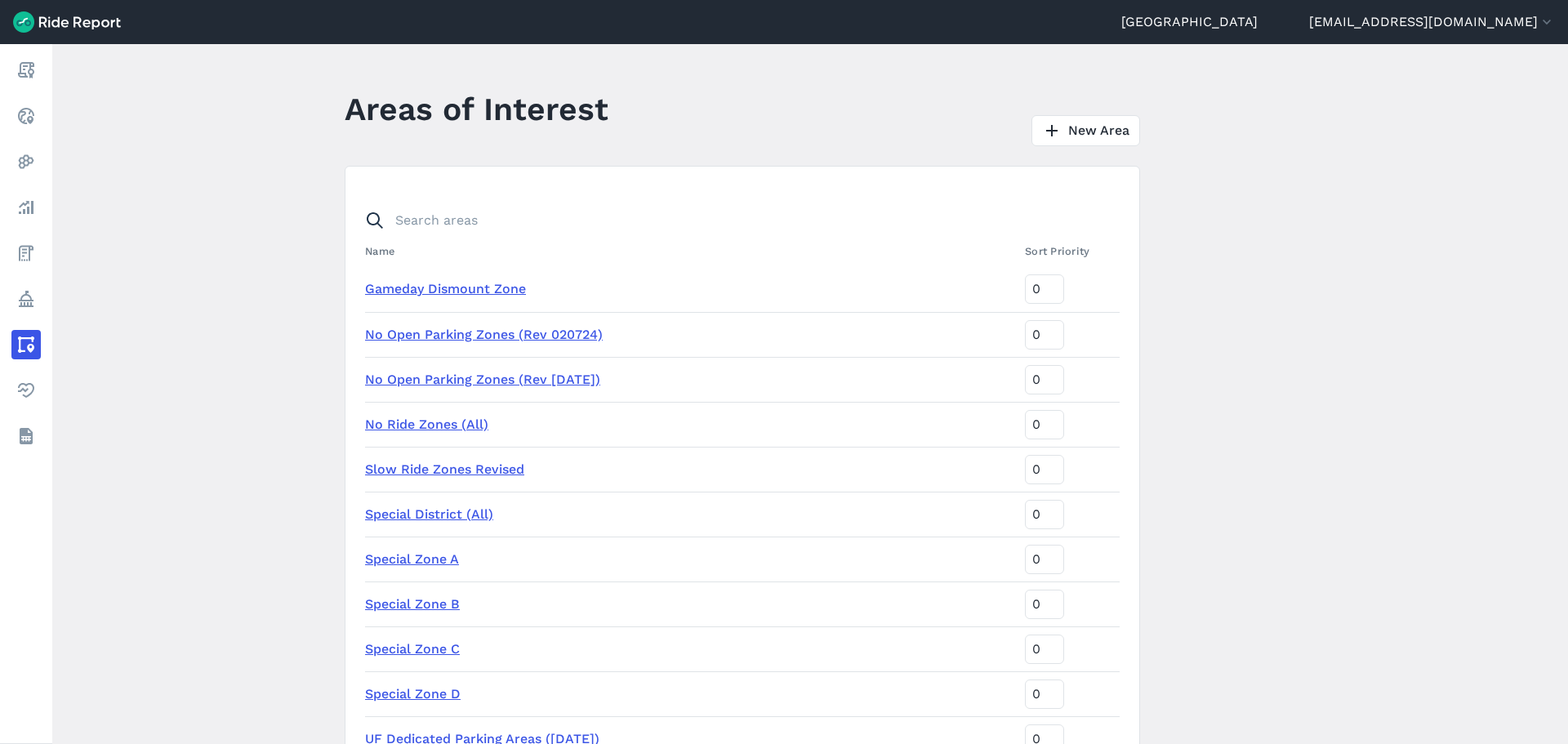
click at [269, 332] on main "Areas of Interest New Area Name Sort Priority Gameday Dismount Zone 0 No Open P…" at bounding box center [810, 394] width 1516 height 700
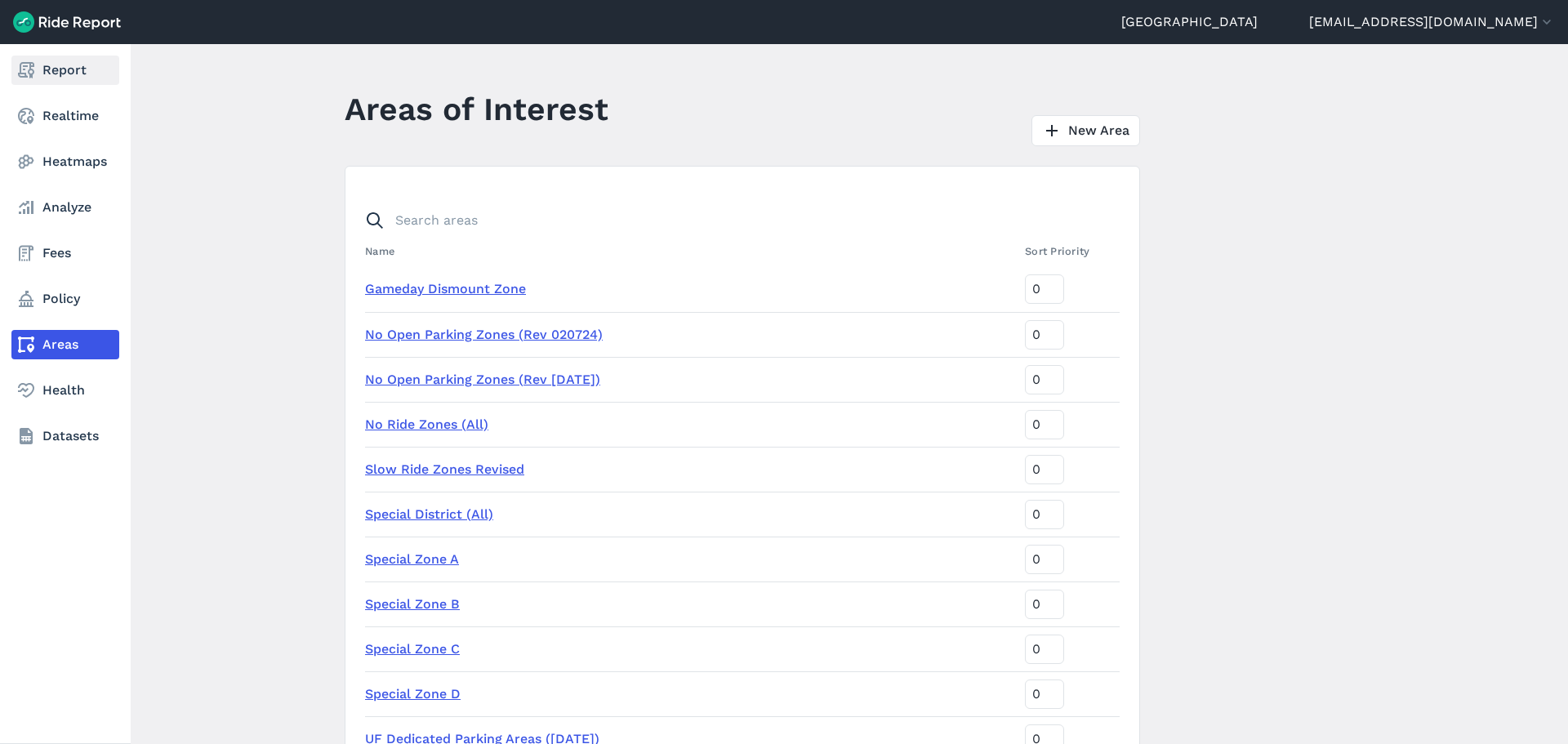
click at [64, 78] on link "Report" at bounding box center [65, 71] width 108 height 30
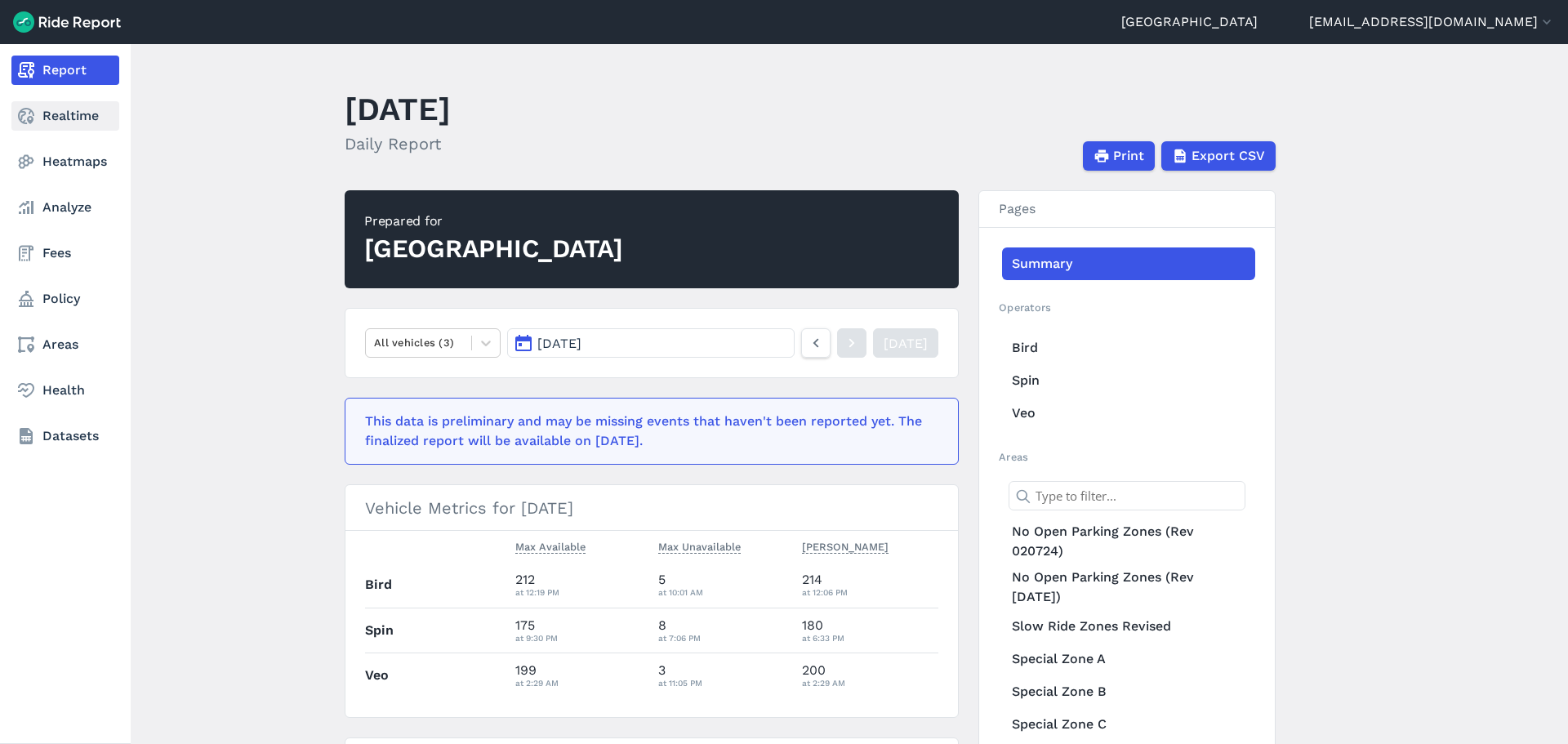
click at [75, 120] on link "Realtime" at bounding box center [65, 116] width 108 height 30
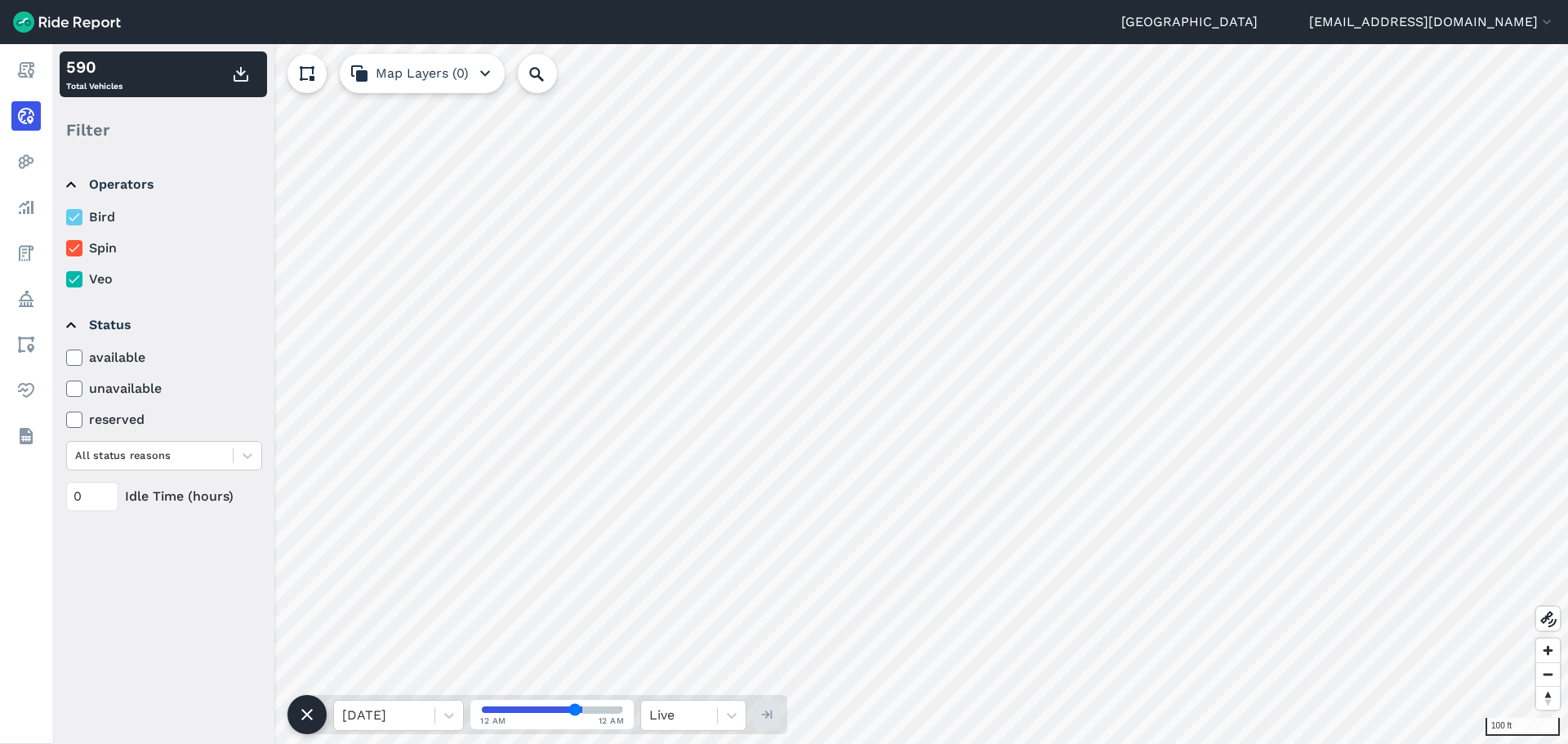
click at [118, 388] on label "unavailable" at bounding box center [164, 389] width 196 height 19
click at [66, 388] on input "unavailable" at bounding box center [66, 384] width 0 height 10
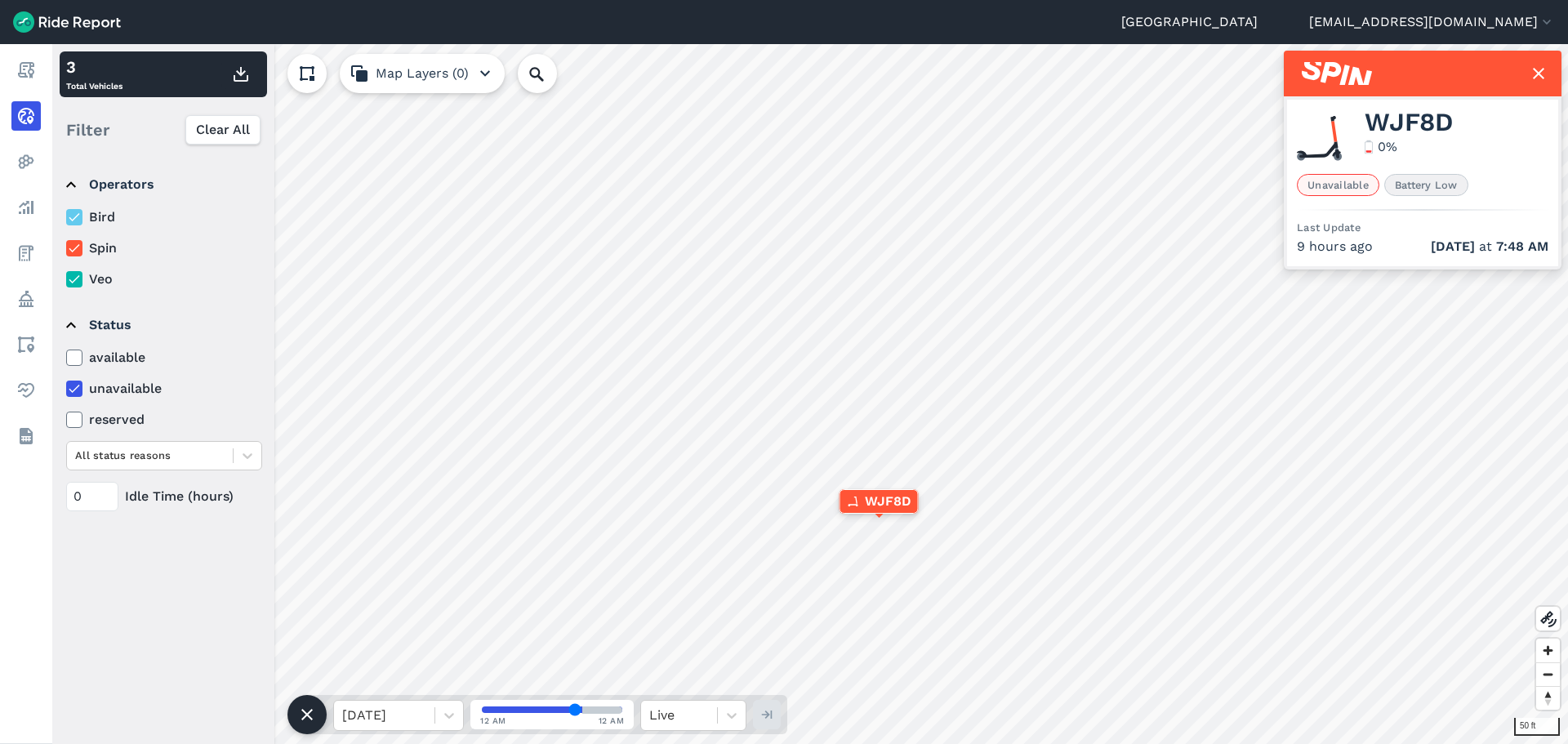
click at [80, 394] on icon at bounding box center [74, 389] width 15 height 17
click at [66, 389] on input "unavailable" at bounding box center [66, 384] width 0 height 10
click at [75, 364] on icon at bounding box center [74, 357] width 15 height 17
click at [66, 358] on input "available" at bounding box center [66, 353] width 0 height 10
click at [75, 364] on icon at bounding box center [74, 357] width 15 height 17
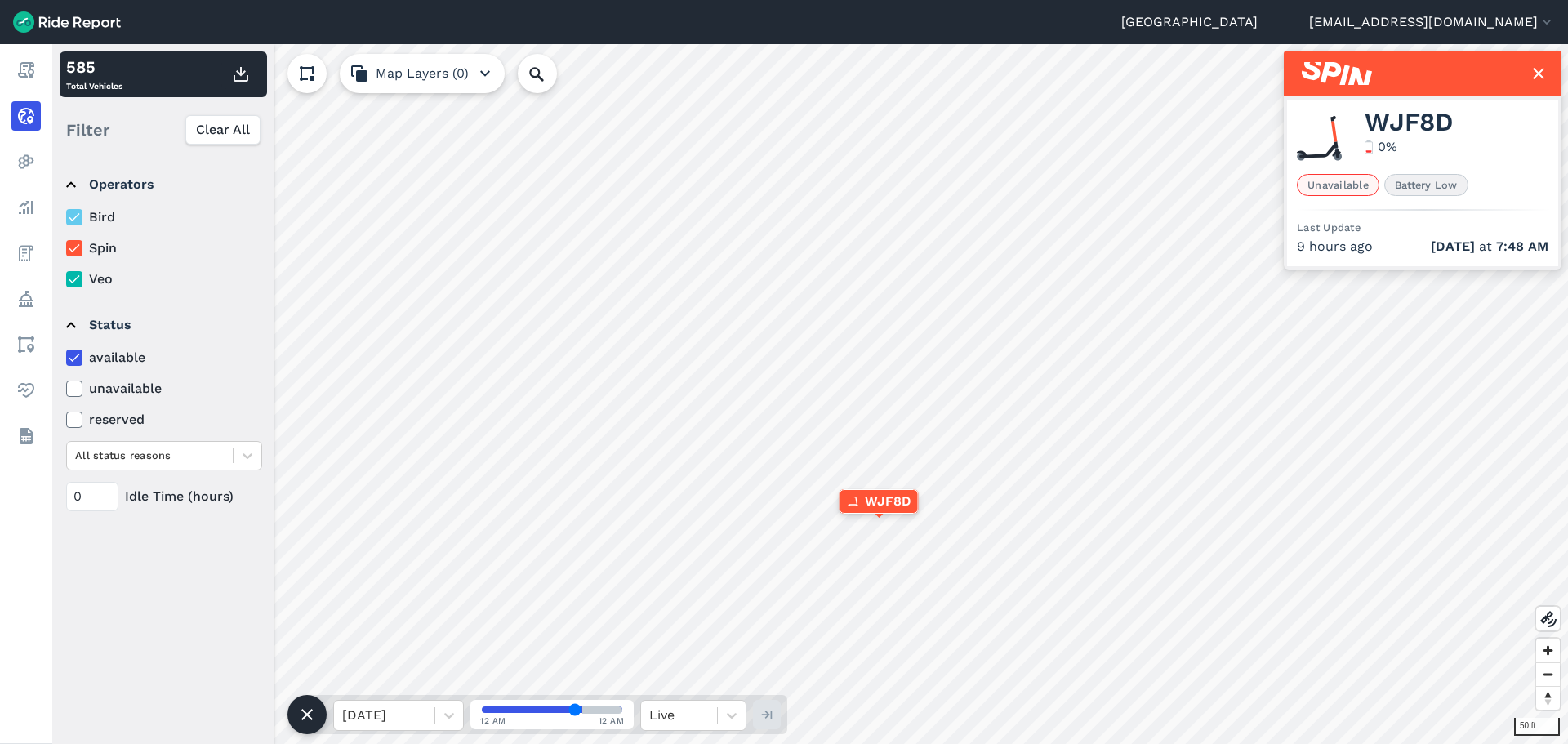
click at [66, 358] on input "available" at bounding box center [66, 353] width 0 height 10
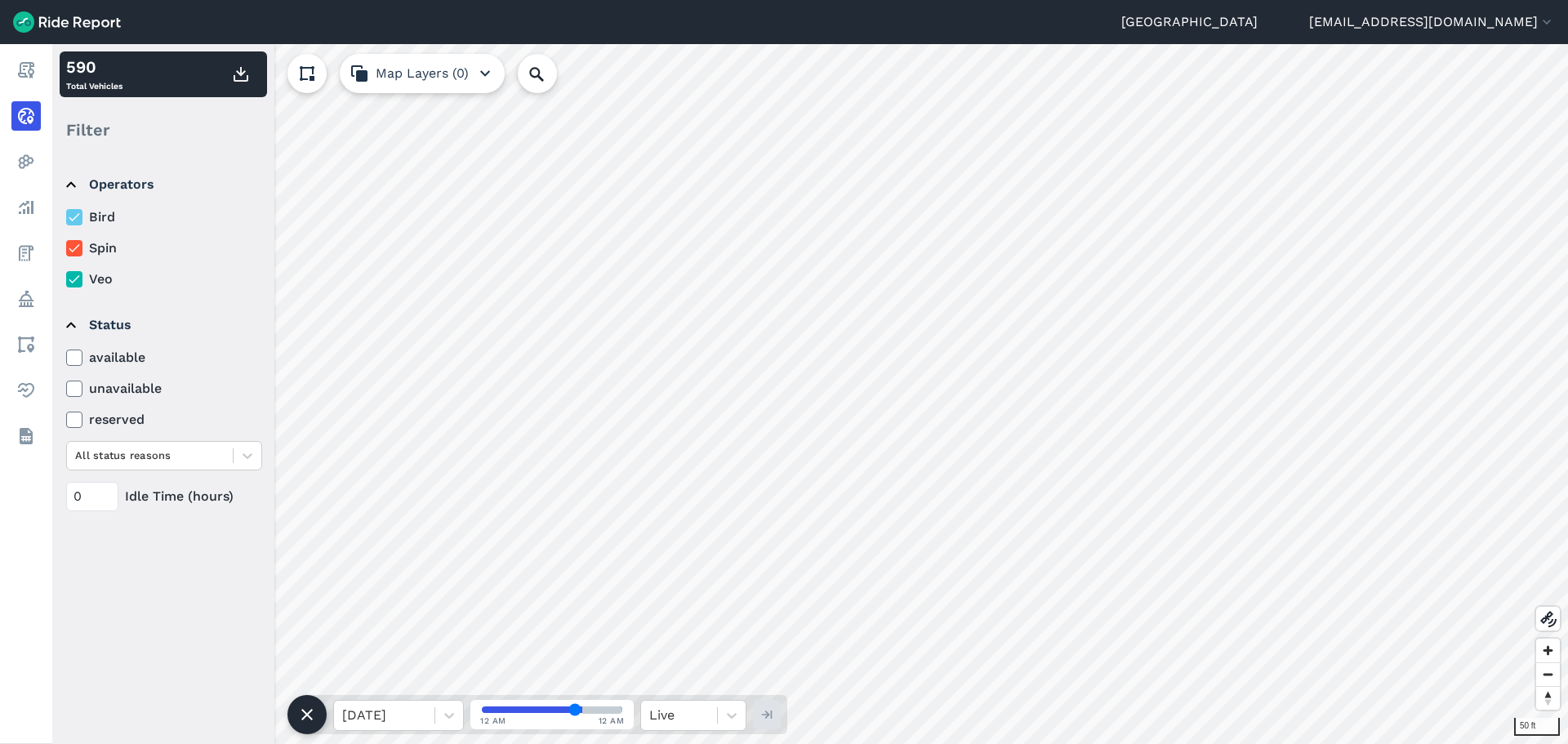
click at [78, 356] on use at bounding box center [74, 357] width 10 height 8
click at [66, 356] on input "available" at bounding box center [66, 353] width 0 height 10
click at [78, 356] on use at bounding box center [74, 357] width 10 height 8
click at [66, 356] on input "available" at bounding box center [66, 353] width 0 height 10
click at [73, 396] on icon at bounding box center [74, 389] width 15 height 17
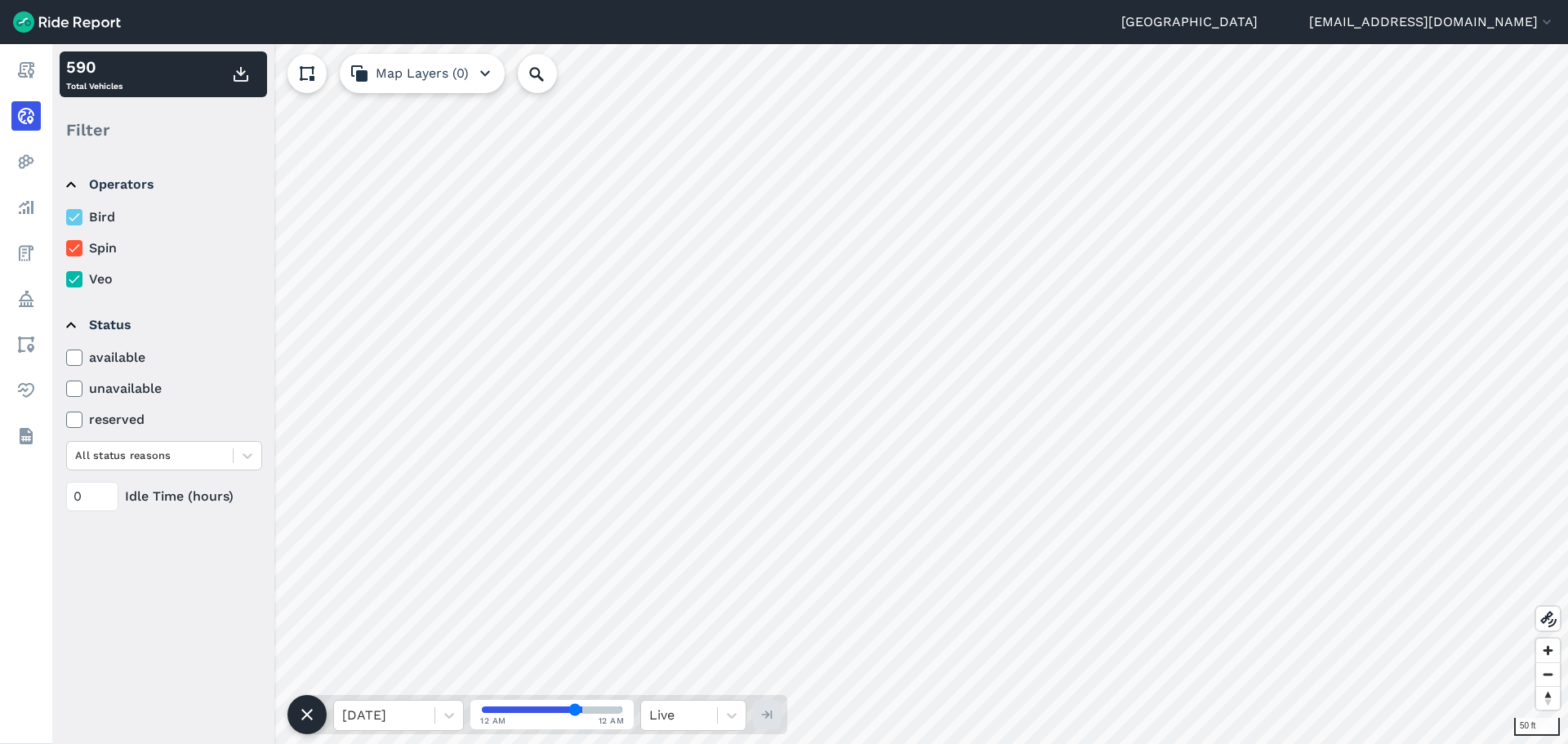
click at [66, 389] on input "unavailable" at bounding box center [66, 384] width 0 height 10
click at [75, 414] on icon at bounding box center [74, 419] width 15 height 17
click at [66, 414] on input "reserved" at bounding box center [66, 416] width 0 height 10
click at [75, 414] on icon at bounding box center [74, 419] width 15 height 17
click at [66, 414] on input "reserved" at bounding box center [66, 416] width 0 height 10
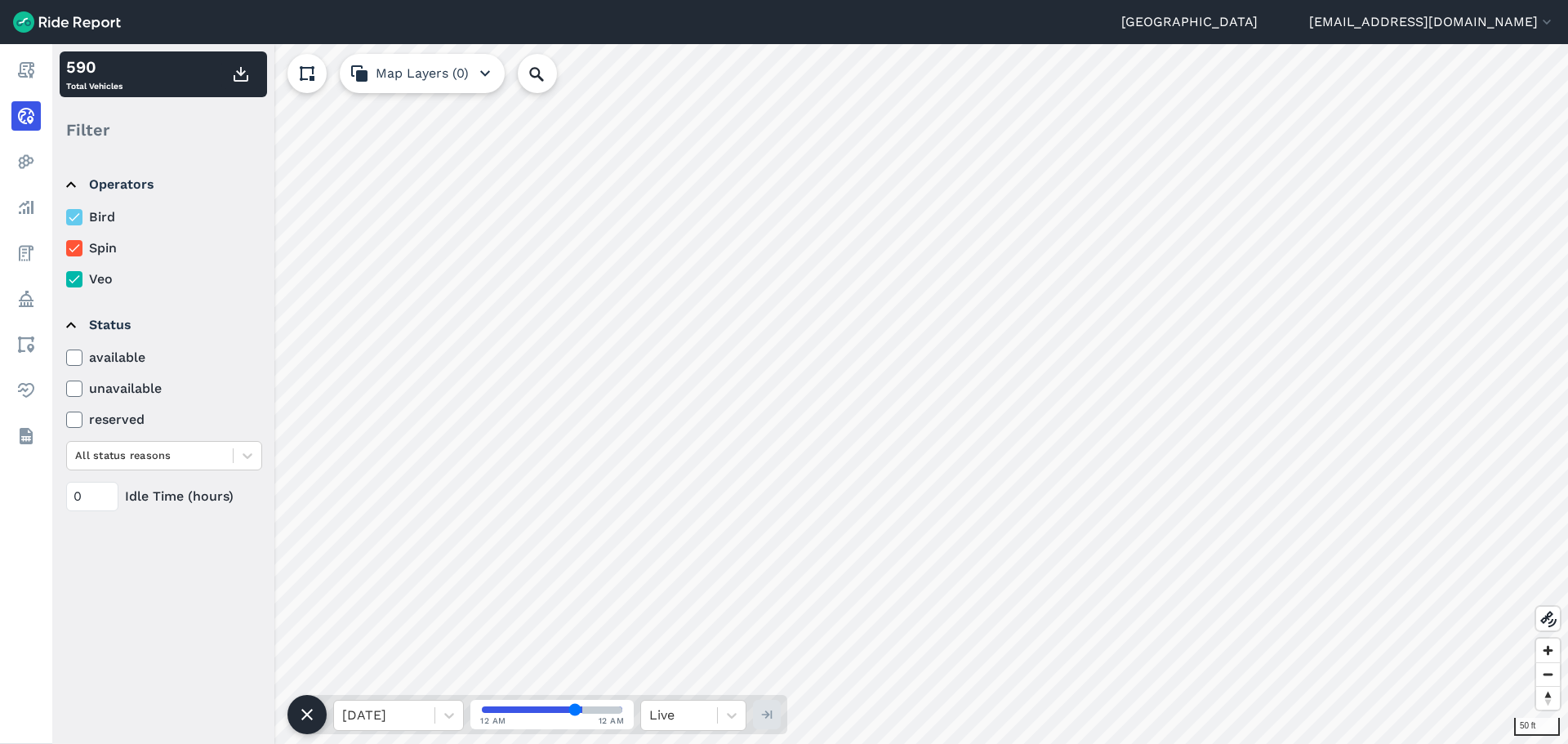
drag, startPoint x: 82, startPoint y: 382, endPoint x: 72, endPoint y: 393, distance: 14.9
click at [78, 389] on div at bounding box center [74, 389] width 17 height 17
click at [66, 389] on input "unavailable" at bounding box center [66, 384] width 0 height 10
click at [72, 393] on icon at bounding box center [74, 389] width 15 height 17
click at [66, 389] on input "unavailable" at bounding box center [66, 384] width 0 height 10
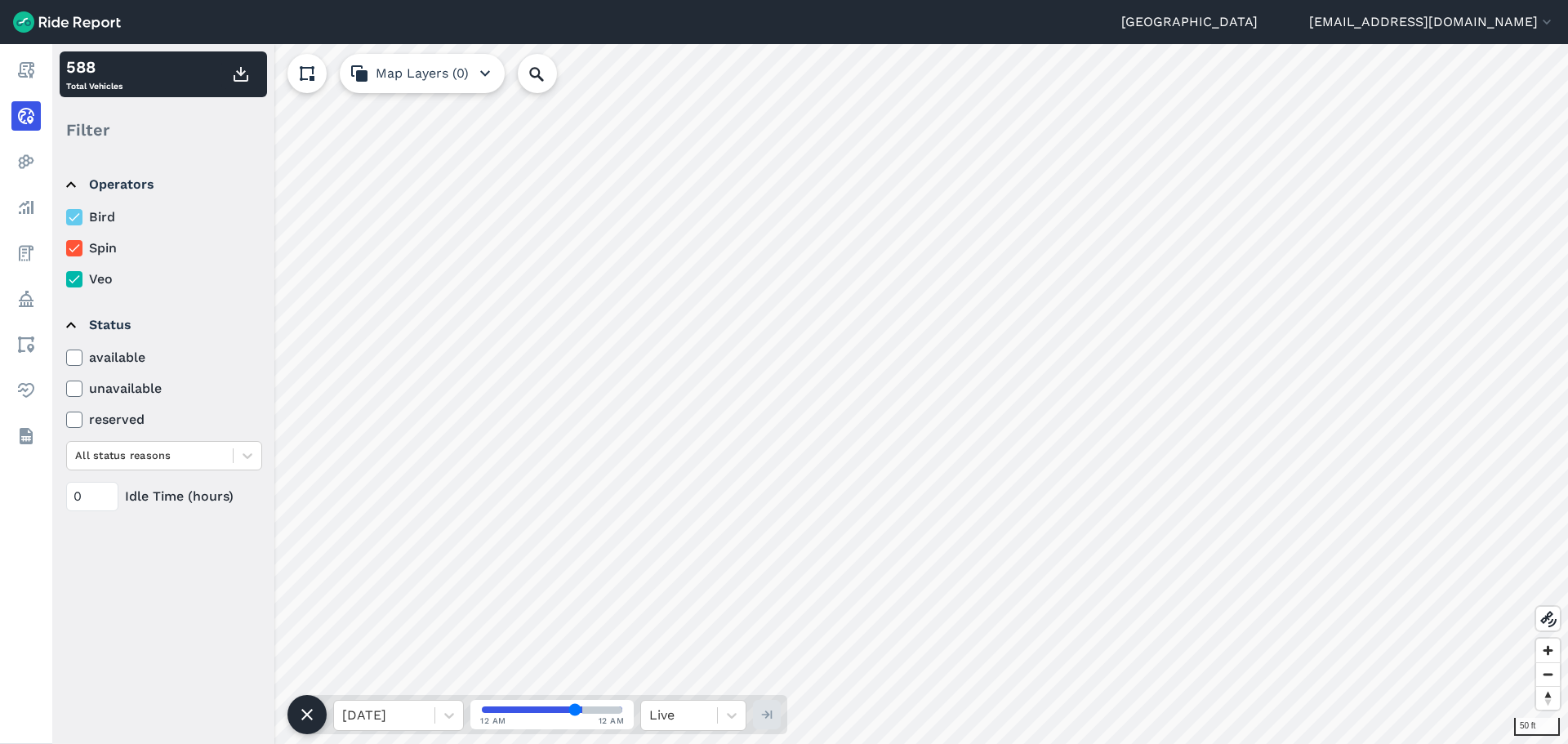
click at [72, 393] on icon at bounding box center [74, 389] width 15 height 17
click at [66, 389] on input "unavailable" at bounding box center [66, 384] width 0 height 10
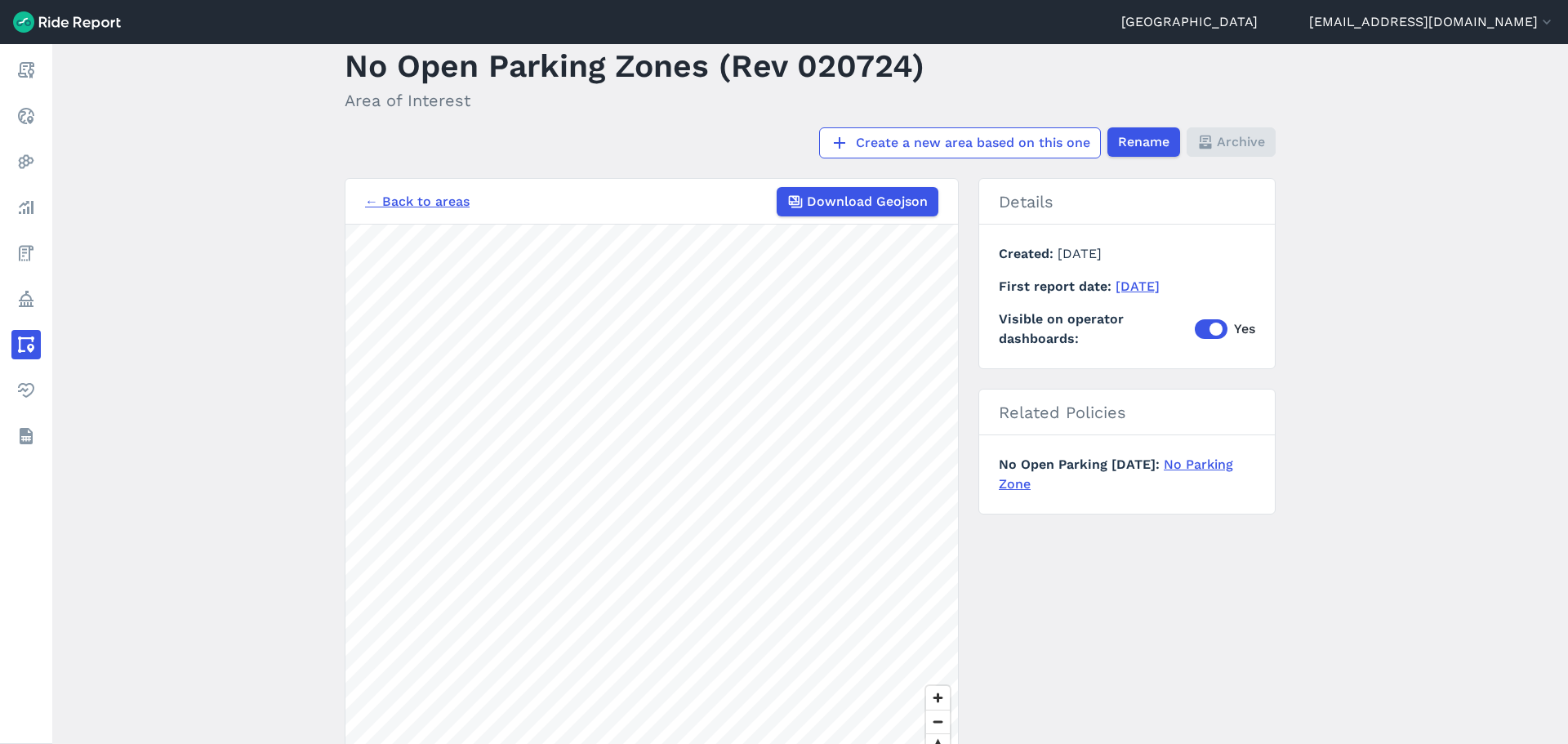
scroll to position [82, 0]
